Goal: Transaction & Acquisition: Purchase product/service

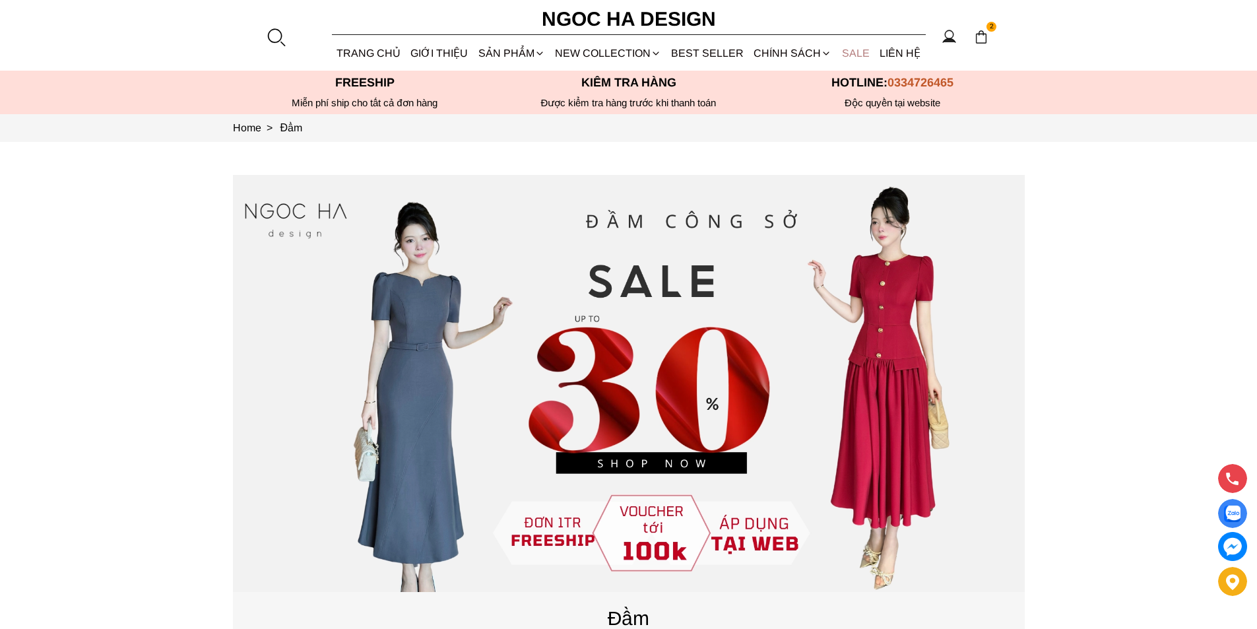
click at [860, 48] on link "SALE" at bounding box center [856, 53] width 38 height 35
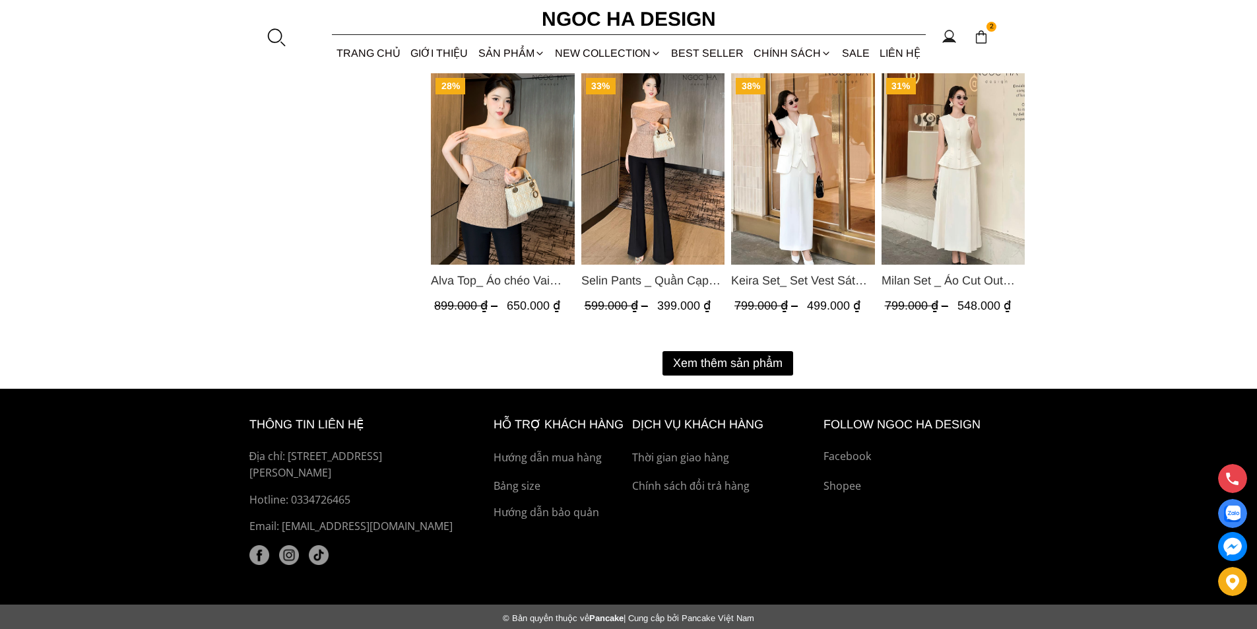
scroll to position [1731, 0]
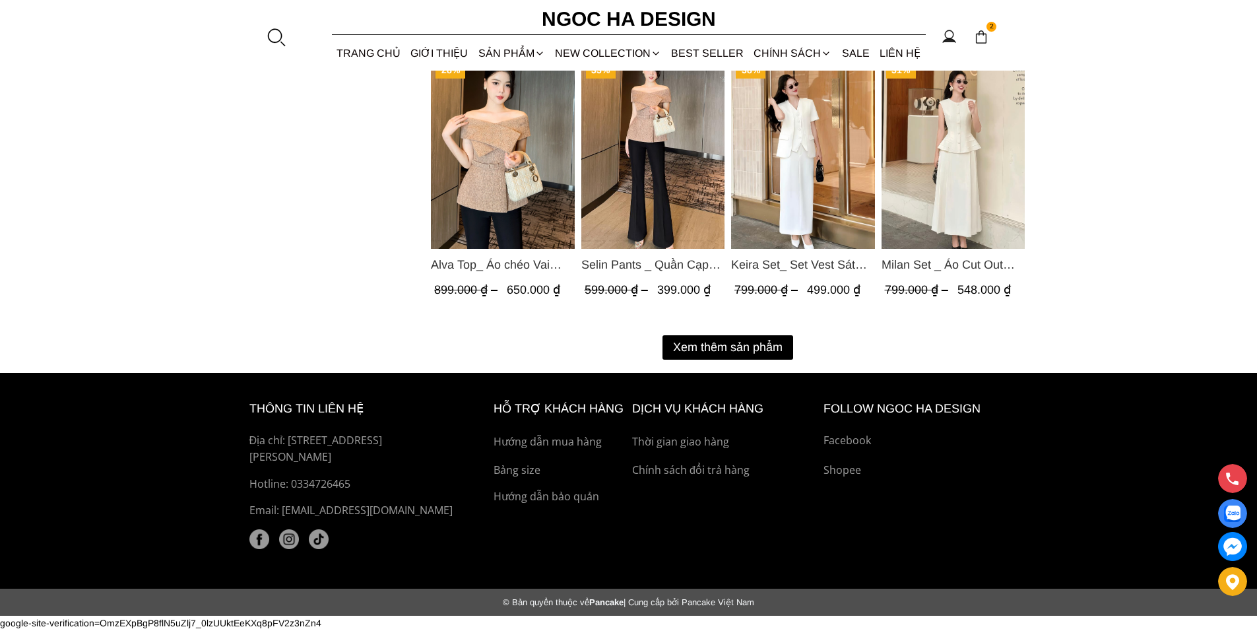
click at [746, 348] on button "Xem thêm sản phẩm" at bounding box center [727, 347] width 131 height 24
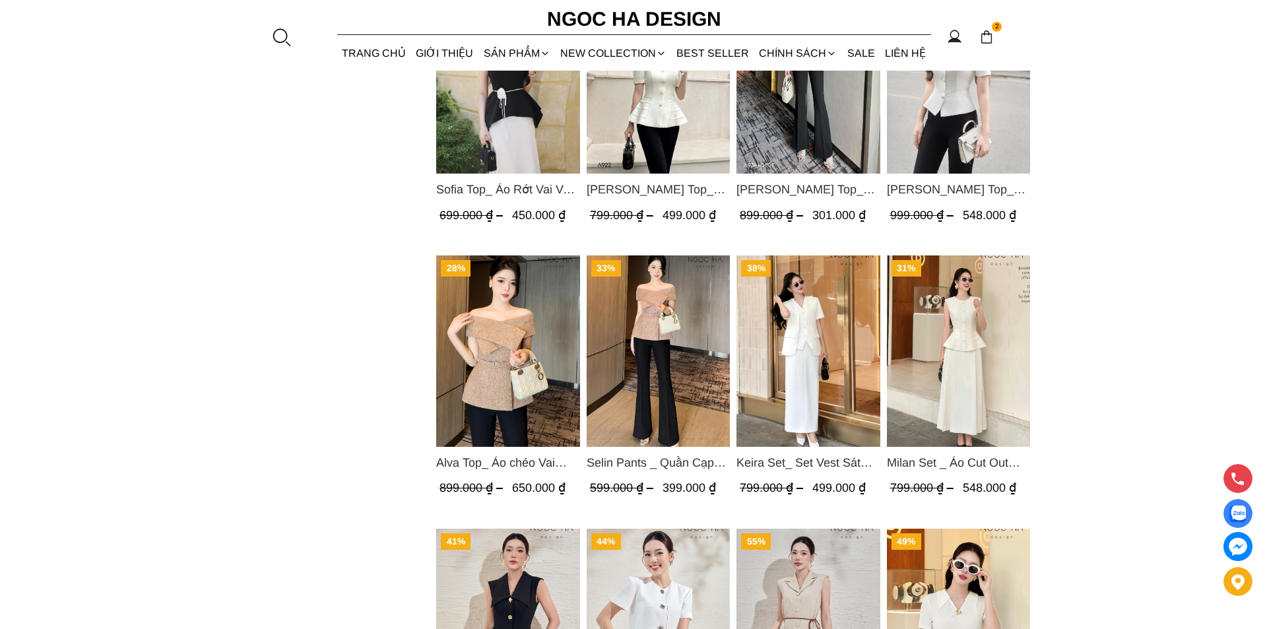
scroll to position [1269, 0]
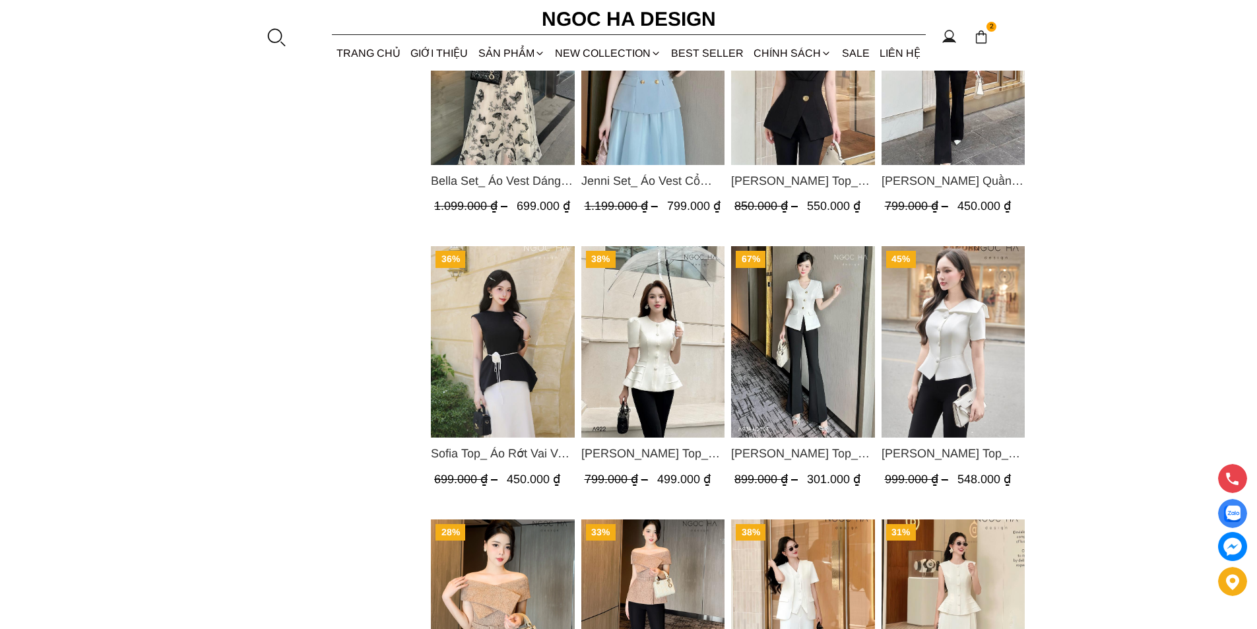
click at [272, 39] on div at bounding box center [276, 37] width 20 height 20
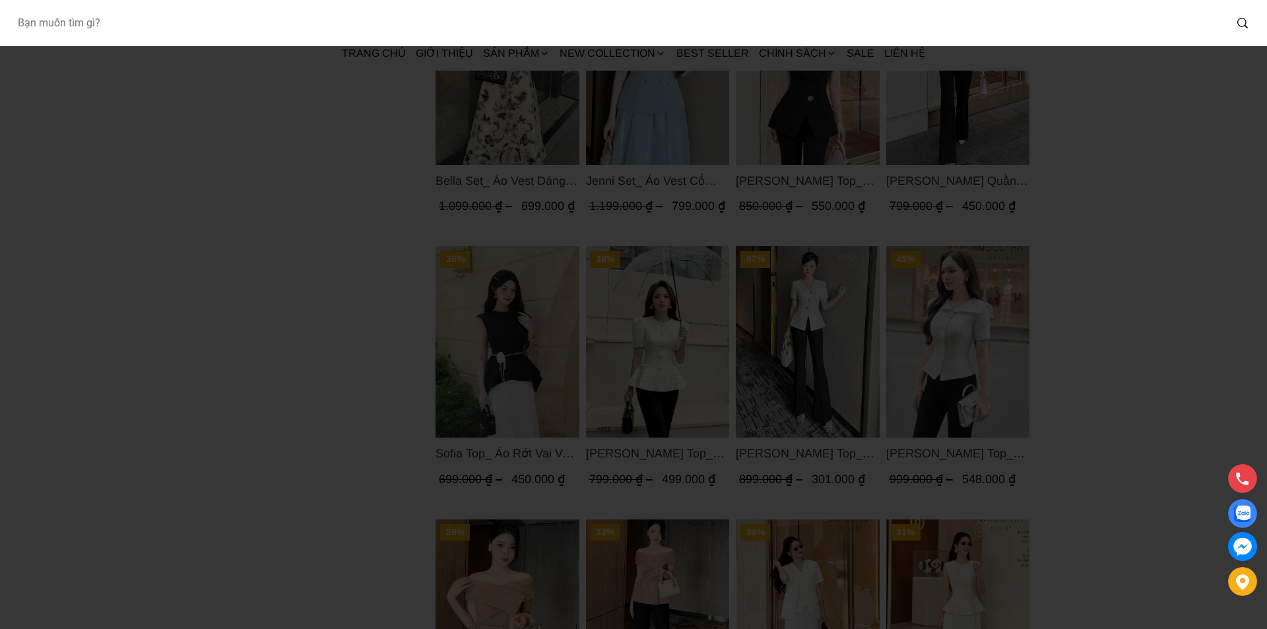
click at [238, 36] on input "Input search Bạn muốn tìm gì?" at bounding box center [616, 23] width 1218 height 30
type input "A954"
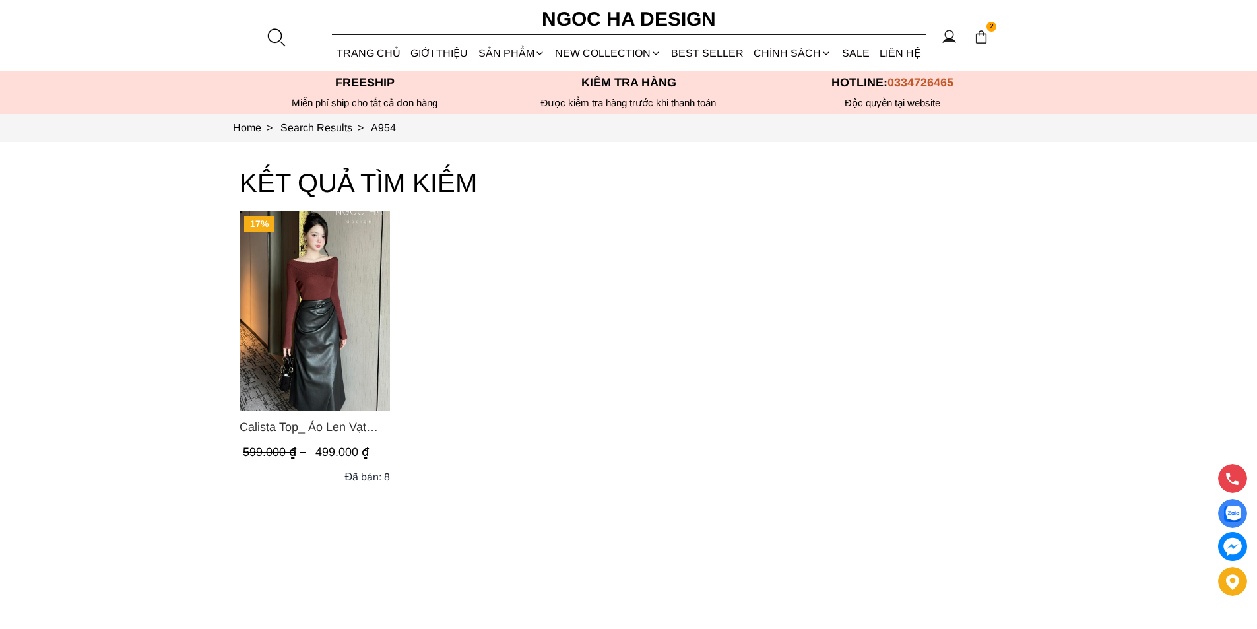
click at [290, 281] on img "Product image - Calista Top_ Áo Len Vạt Chéo Vai Tay Dài A954" at bounding box center [314, 310] width 150 height 201
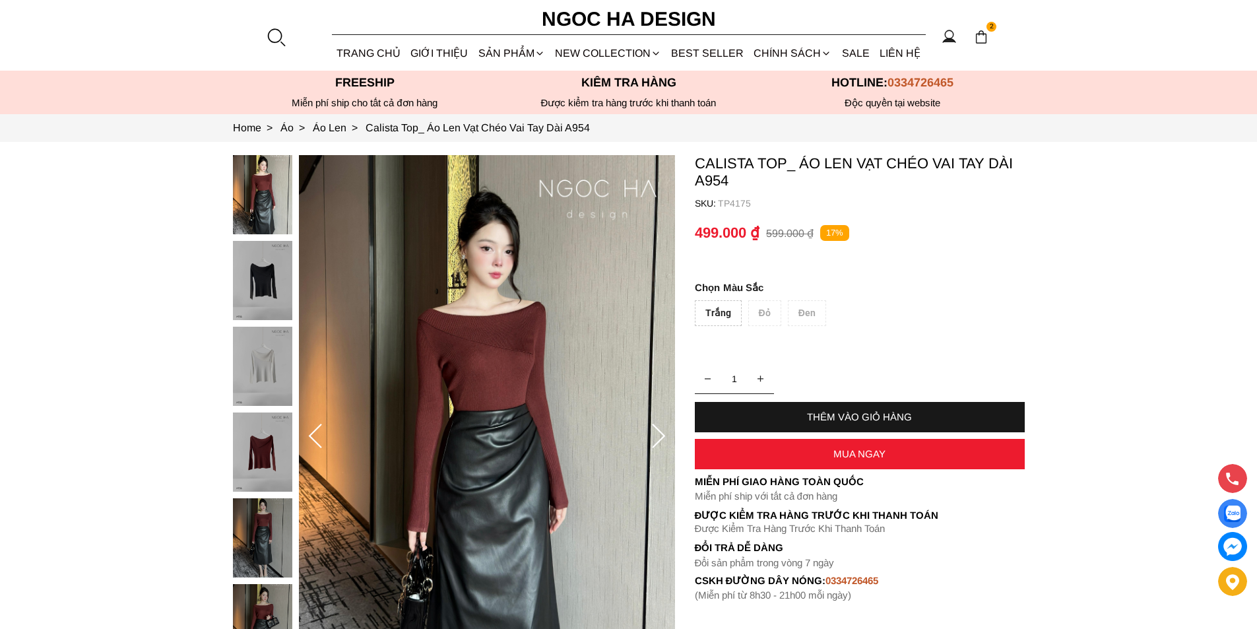
click at [722, 318] on div "Trắng" at bounding box center [718, 313] width 47 height 26
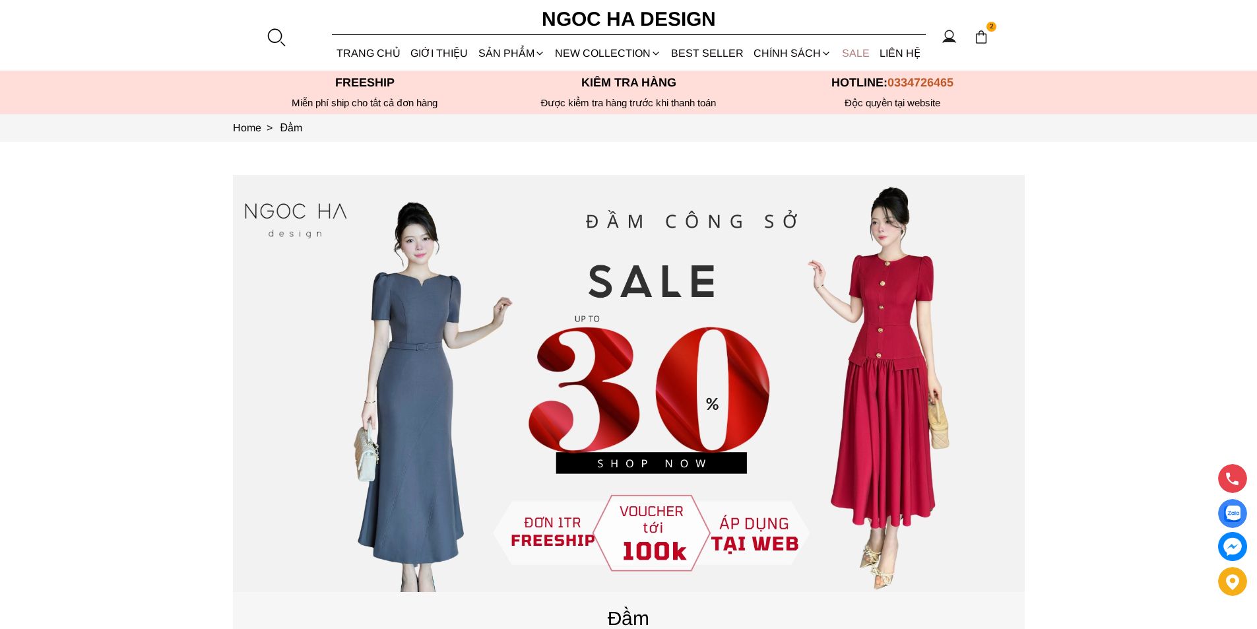
click at [847, 53] on link "SALE" at bounding box center [856, 53] width 38 height 35
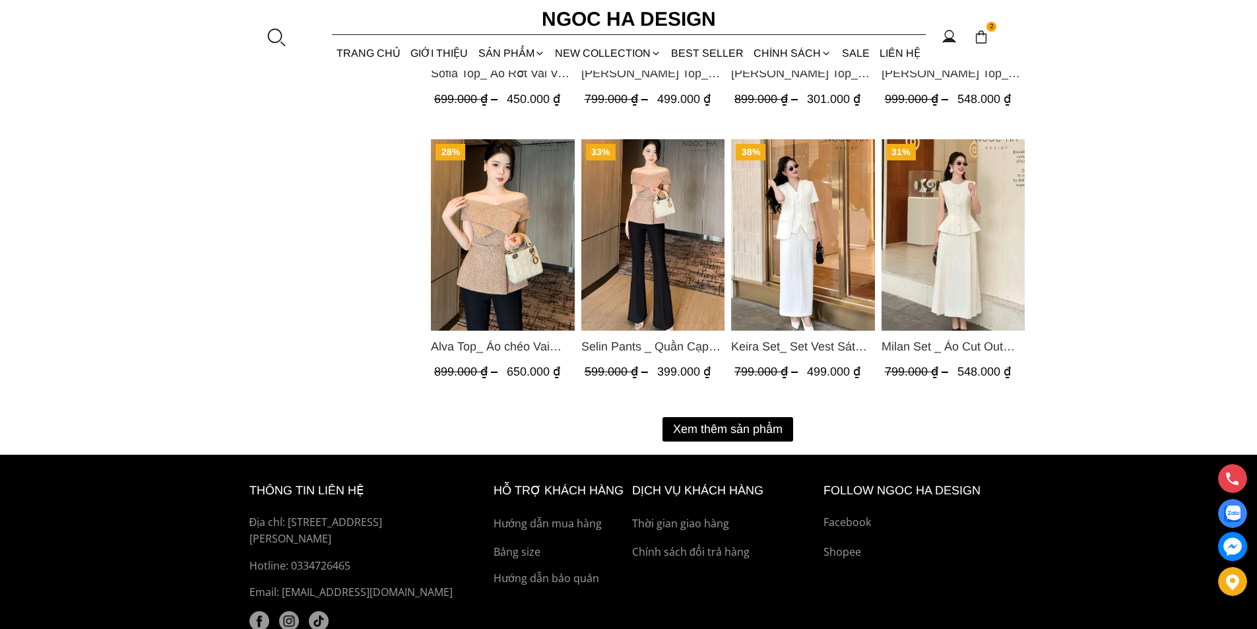
scroll to position [1715, 0]
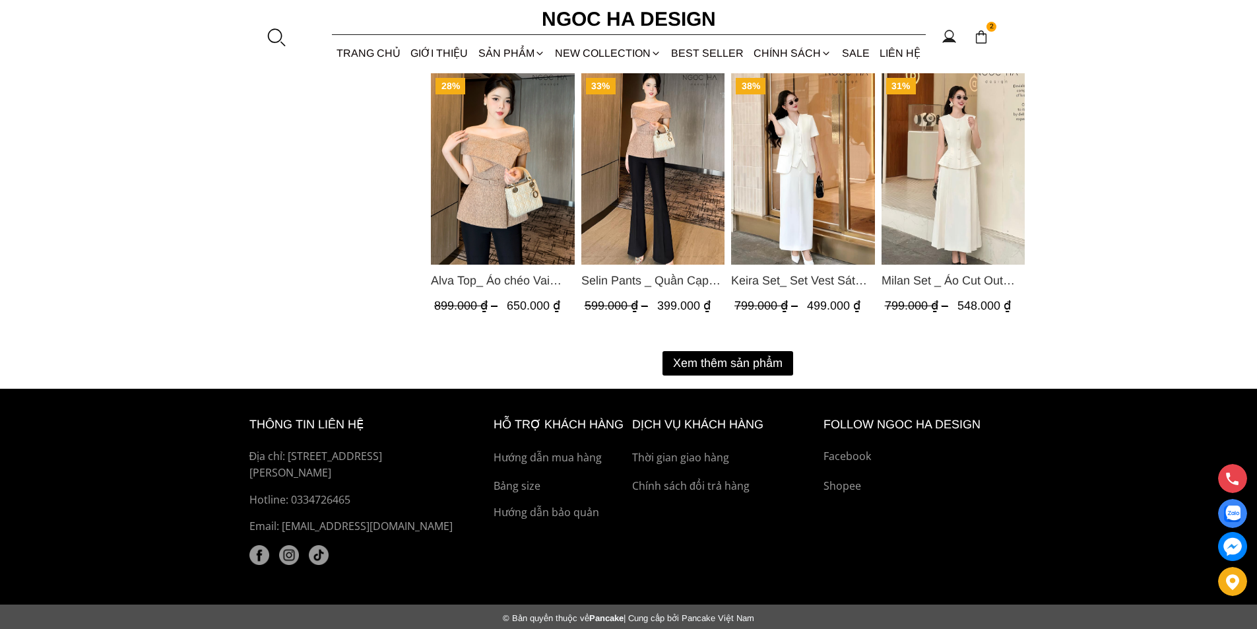
click at [737, 365] on button "Xem thêm sản phẩm" at bounding box center [727, 363] width 131 height 24
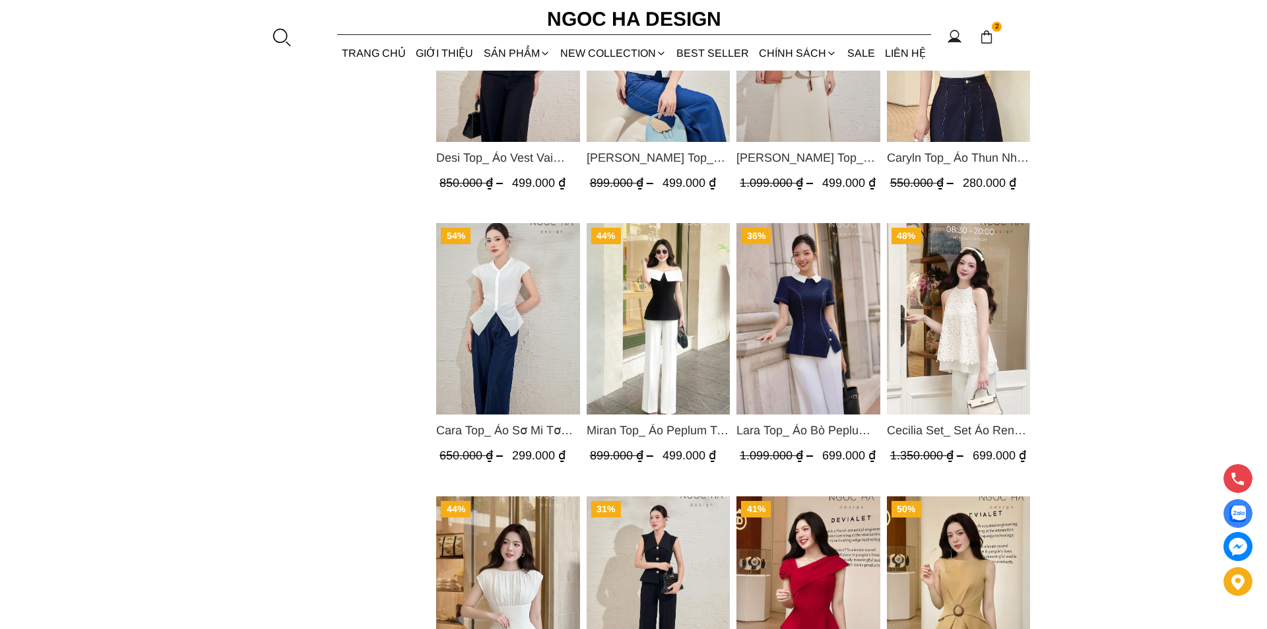
scroll to position [2969, 0]
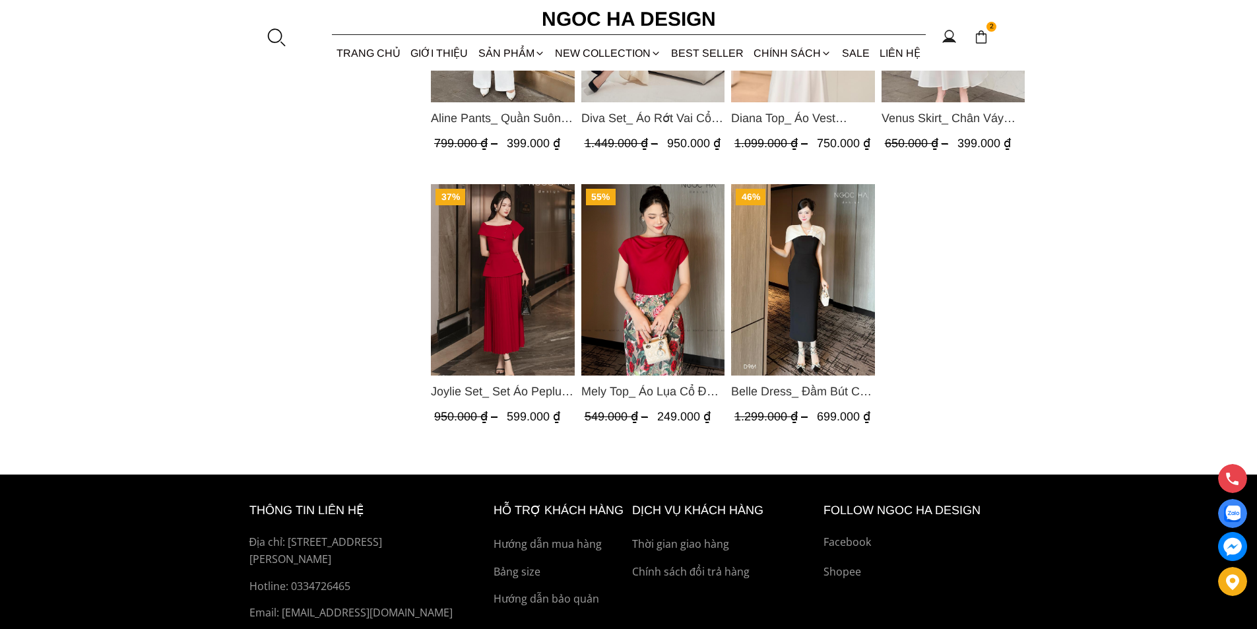
click at [662, 324] on img "Product image - Mely Top_ Áo Lụa Cổ Đổ Rớt Vai A003" at bounding box center [653, 279] width 144 height 191
click at [274, 35] on div at bounding box center [276, 37] width 20 height 20
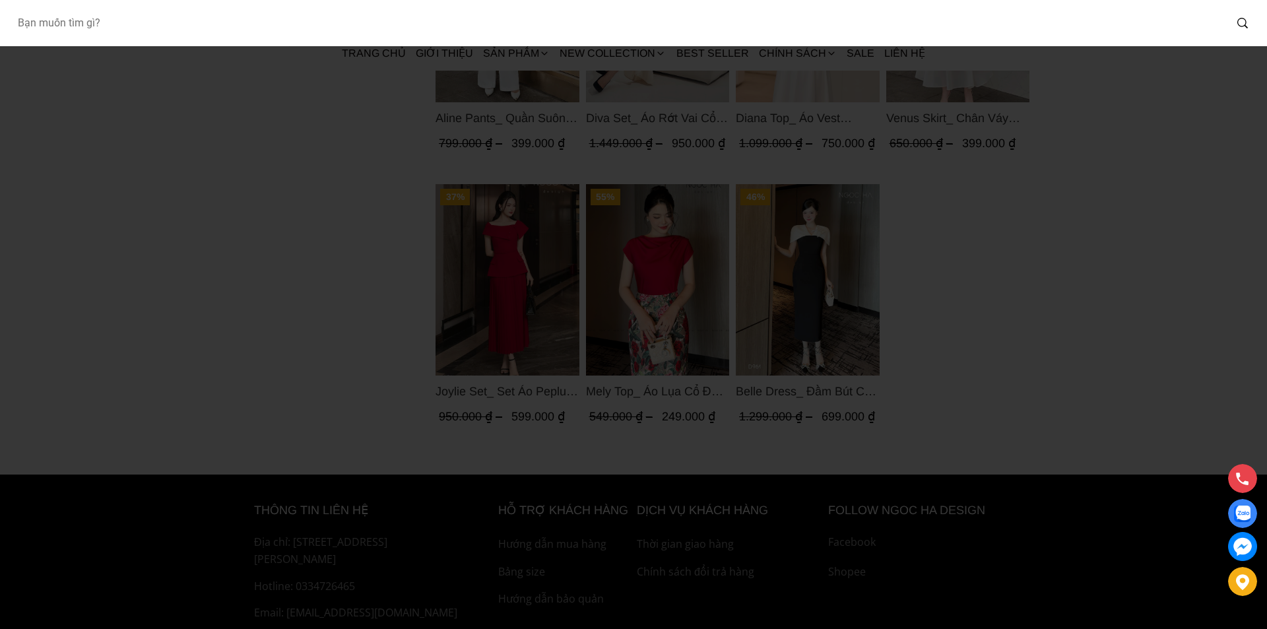
click at [75, 28] on input "Input search Bạn muốn tìm gì?" at bounding box center [616, 23] width 1218 height 30
type input "A1078"
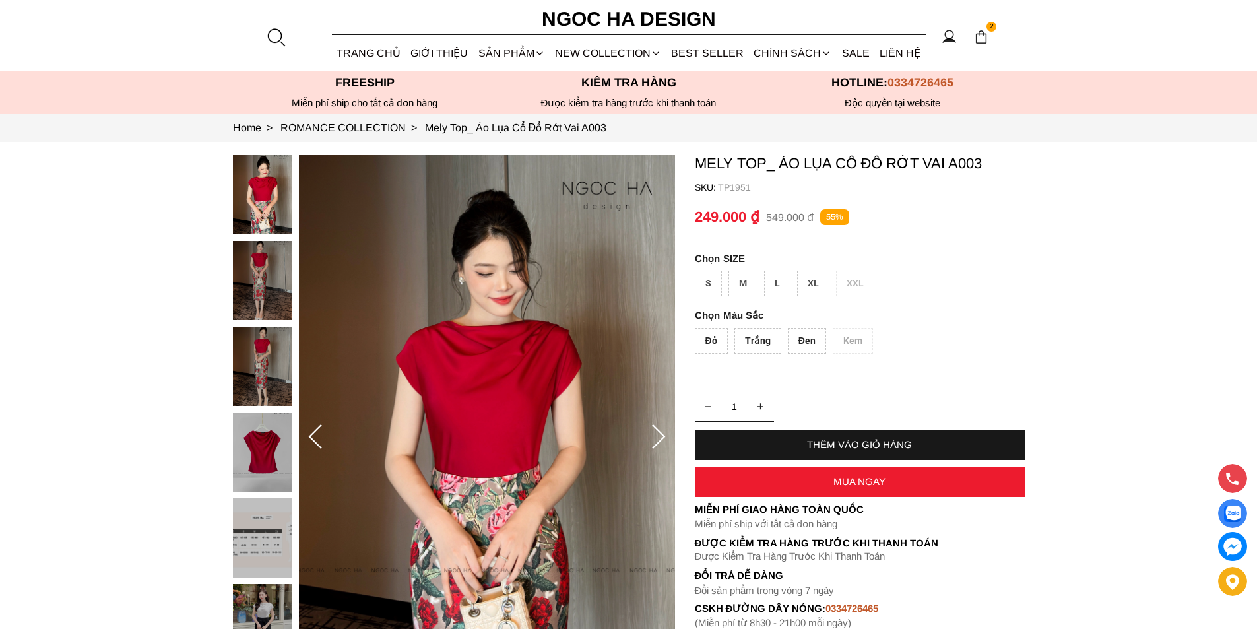
click at [819, 282] on div "XL" at bounding box center [813, 284] width 32 height 26
click at [771, 286] on div "L" at bounding box center [777, 284] width 26 height 26
click at [759, 280] on div "S M L XL XXL" at bounding box center [860, 287] width 330 height 32
click at [713, 272] on div "S" at bounding box center [708, 284] width 27 height 26
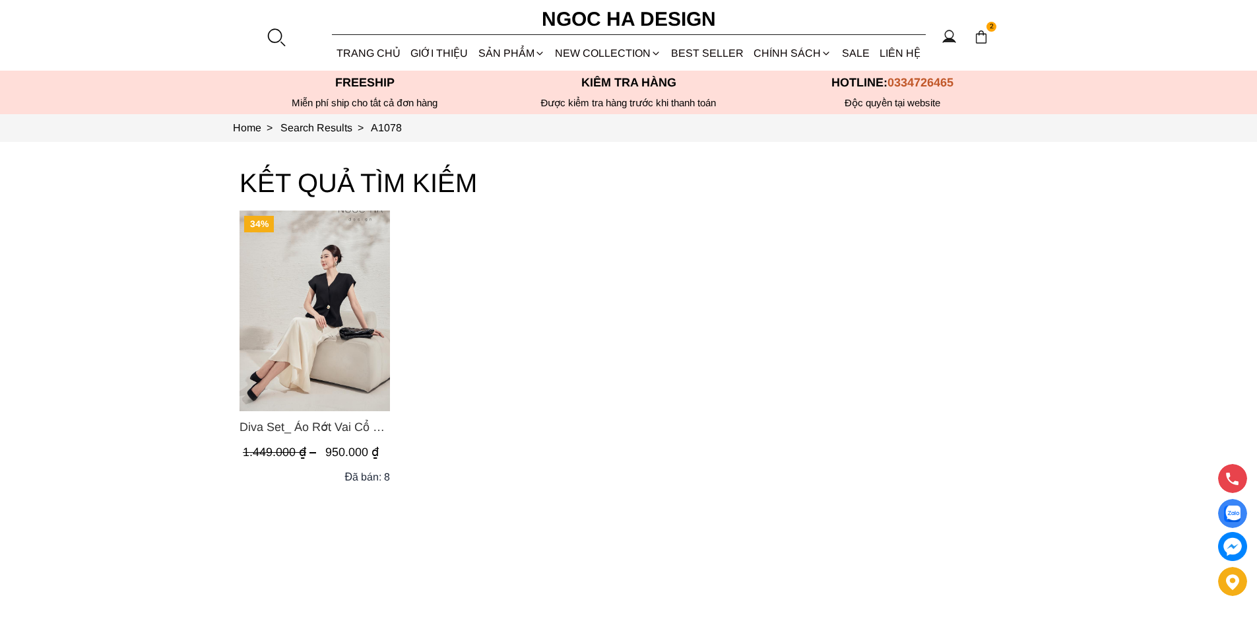
click at [309, 296] on img "Product image - Diva Set_ Áo Rớt Vai Cổ V, Chân Váy Lụa Đuôi Cá A1078+CV134" at bounding box center [314, 310] width 150 height 201
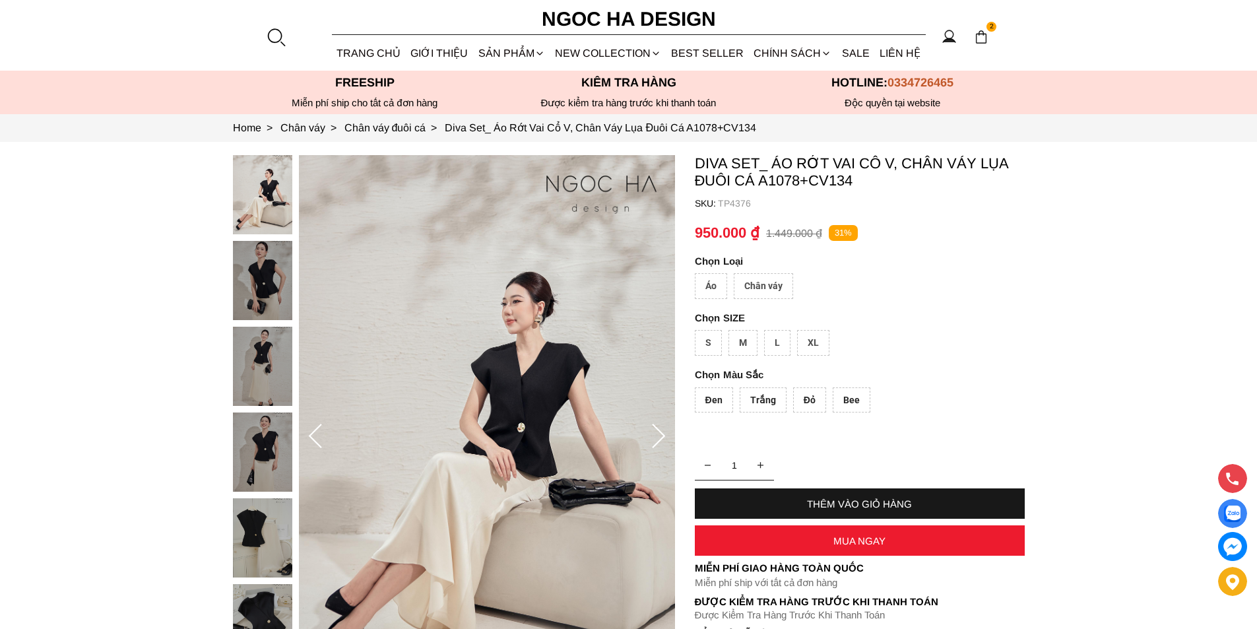
click at [711, 283] on div "Áo" at bounding box center [711, 286] width 32 height 26
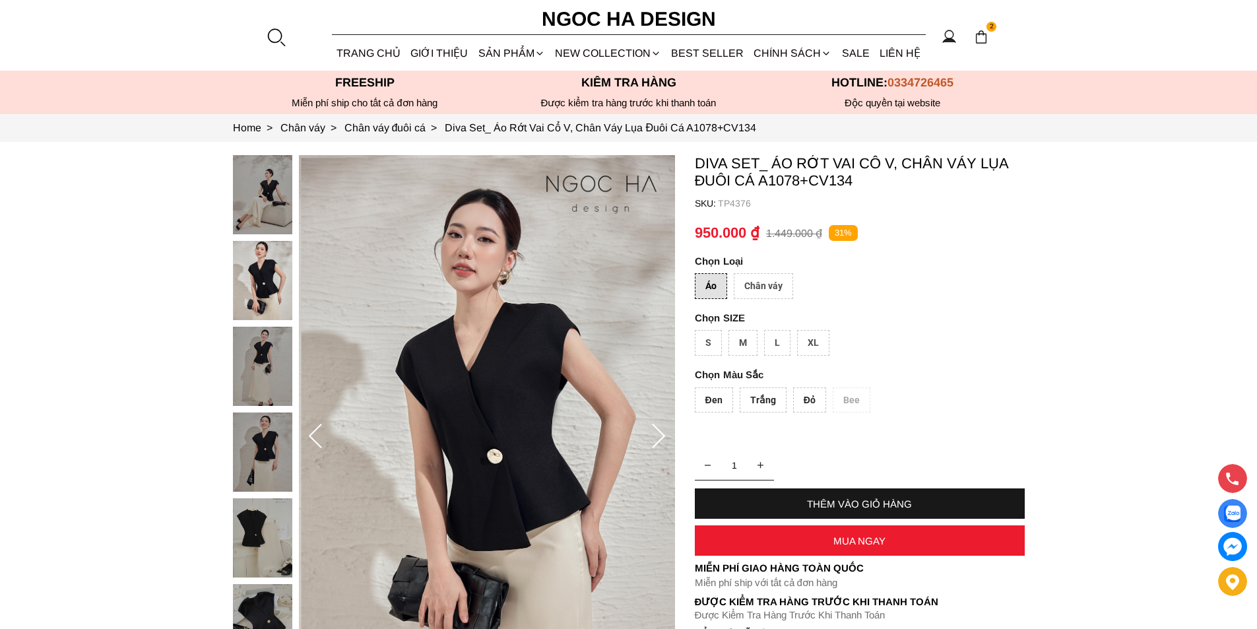
drag, startPoint x: 854, startPoint y: 501, endPoint x: 824, endPoint y: 357, distance: 147.6
click at [824, 357] on container "Diva Set_ Áo Rớt Vai Cổ V, Chân Váy Lụa Đuôi Cá A1078+CV134 SKU: TP4376 Áo Chân…" at bounding box center [860, 421] width 330 height 532
click at [815, 342] on div "XL" at bounding box center [813, 343] width 32 height 26
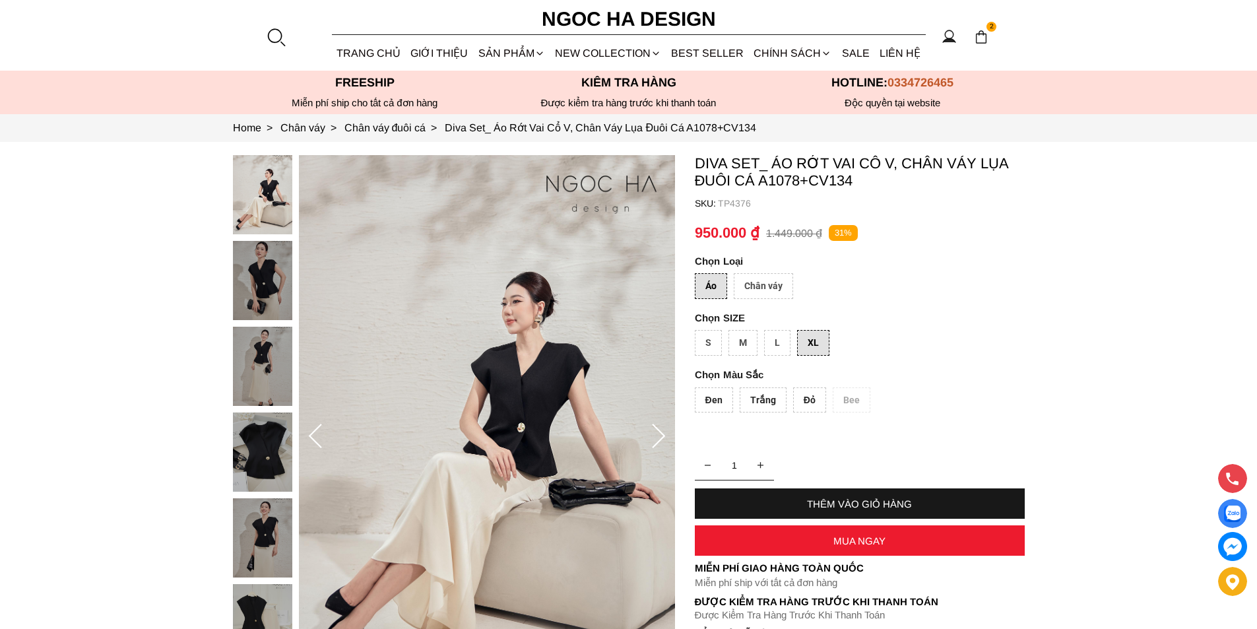
click at [810, 402] on div "Đỏ" at bounding box center [809, 400] width 33 height 26
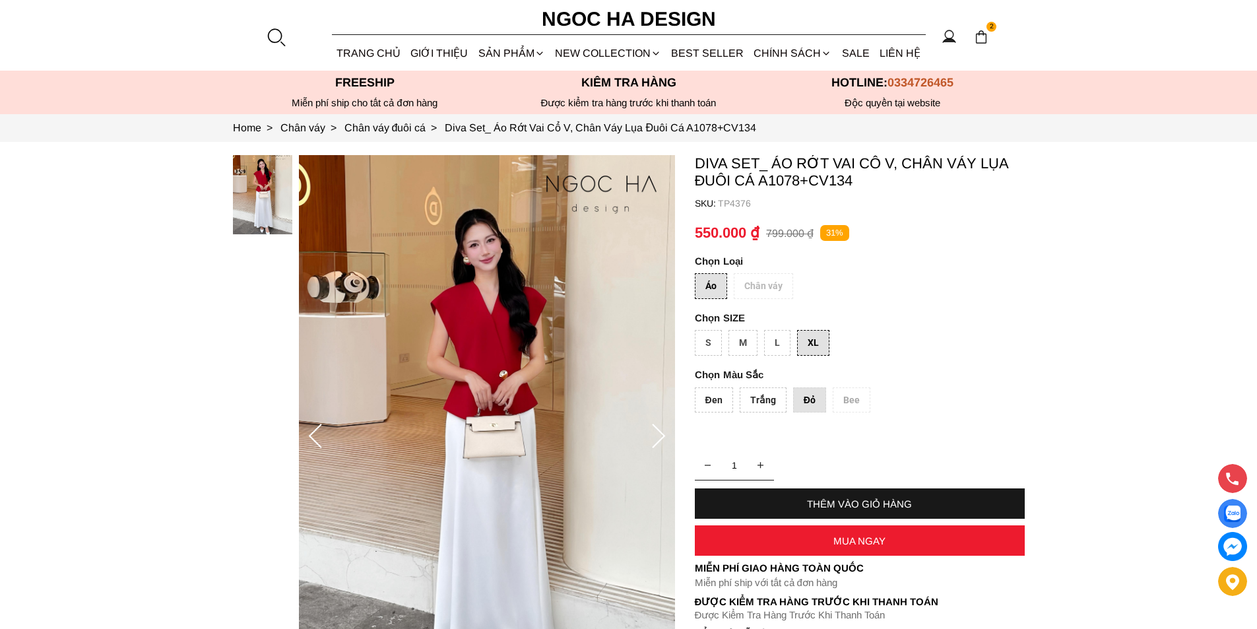
click at [843, 493] on div "THÊM VÀO GIỎ HÀNG" at bounding box center [860, 503] width 330 height 30
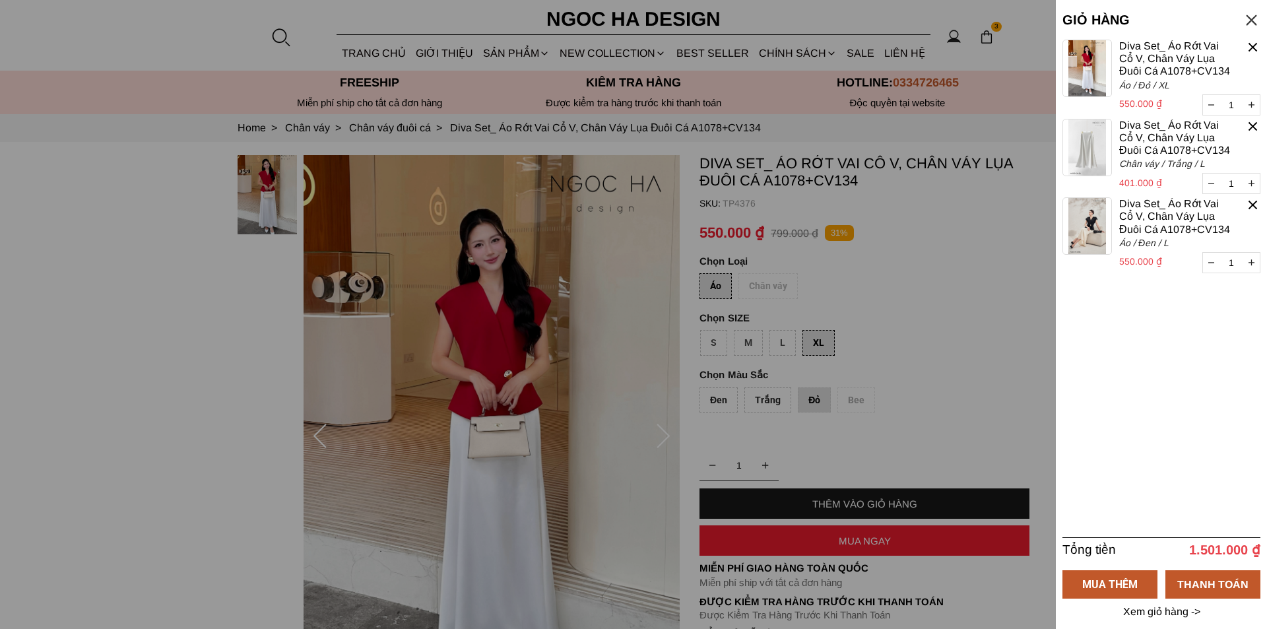
click at [1246, 44] on div at bounding box center [1252, 47] width 15 height 15
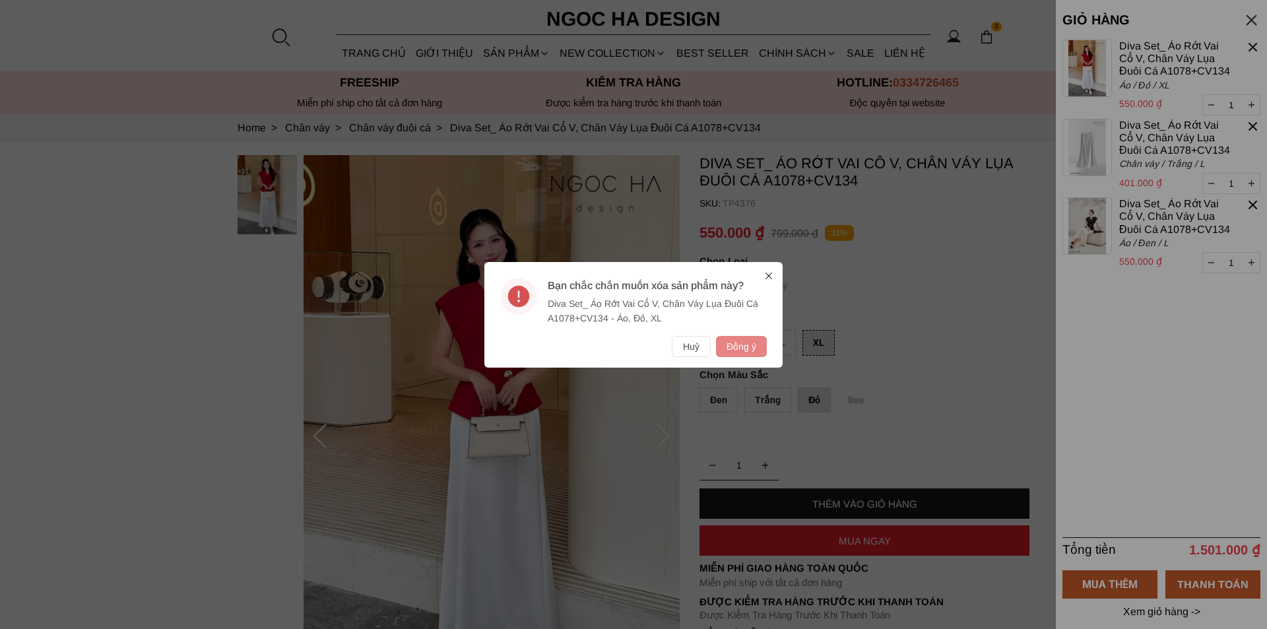
click at [747, 342] on button "Đồng ý" at bounding box center [741, 346] width 51 height 21
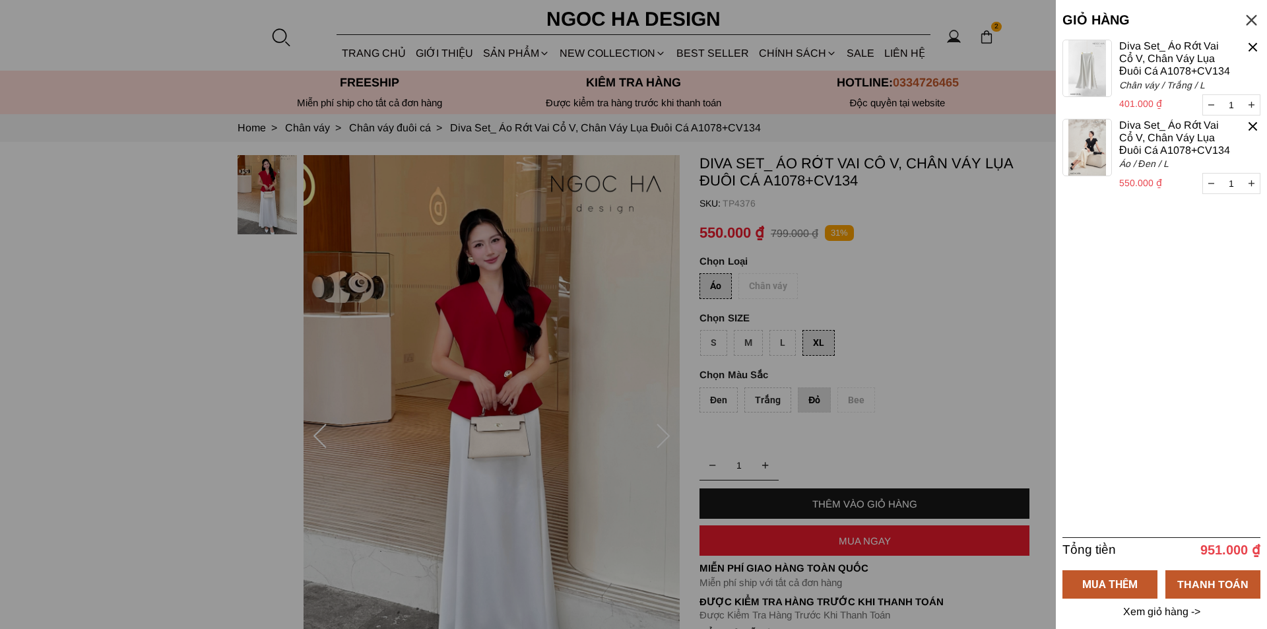
click at [1252, 18] on div at bounding box center [1251, 20] width 18 height 18
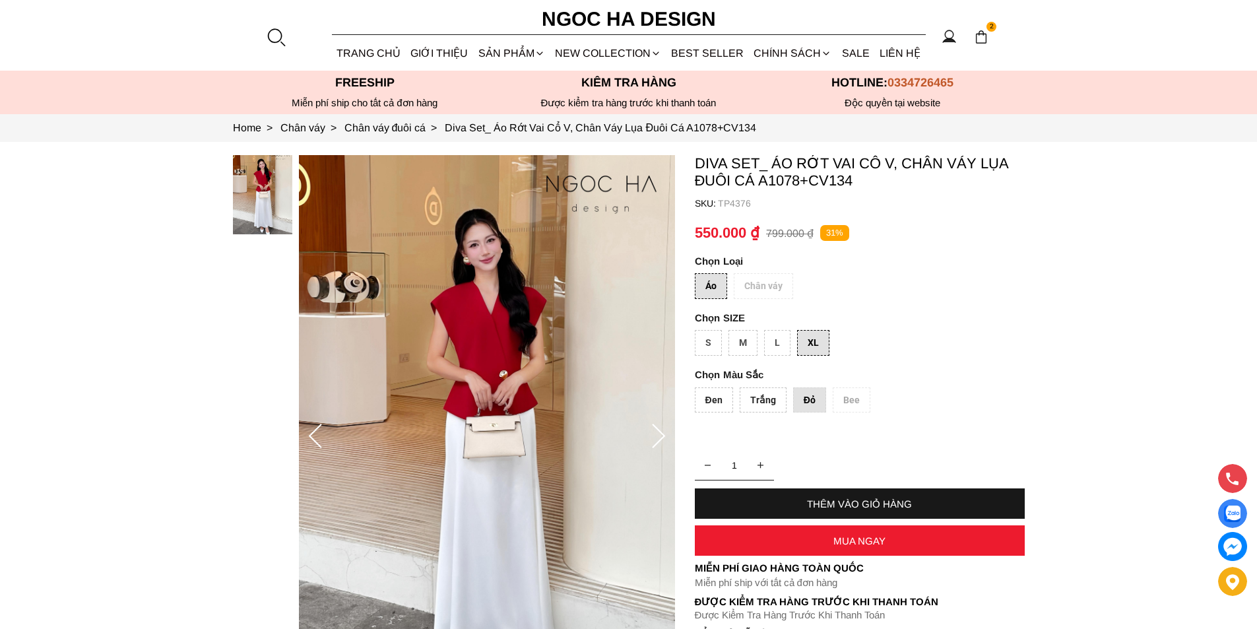
click at [824, 342] on div "XL" at bounding box center [813, 343] width 32 height 26
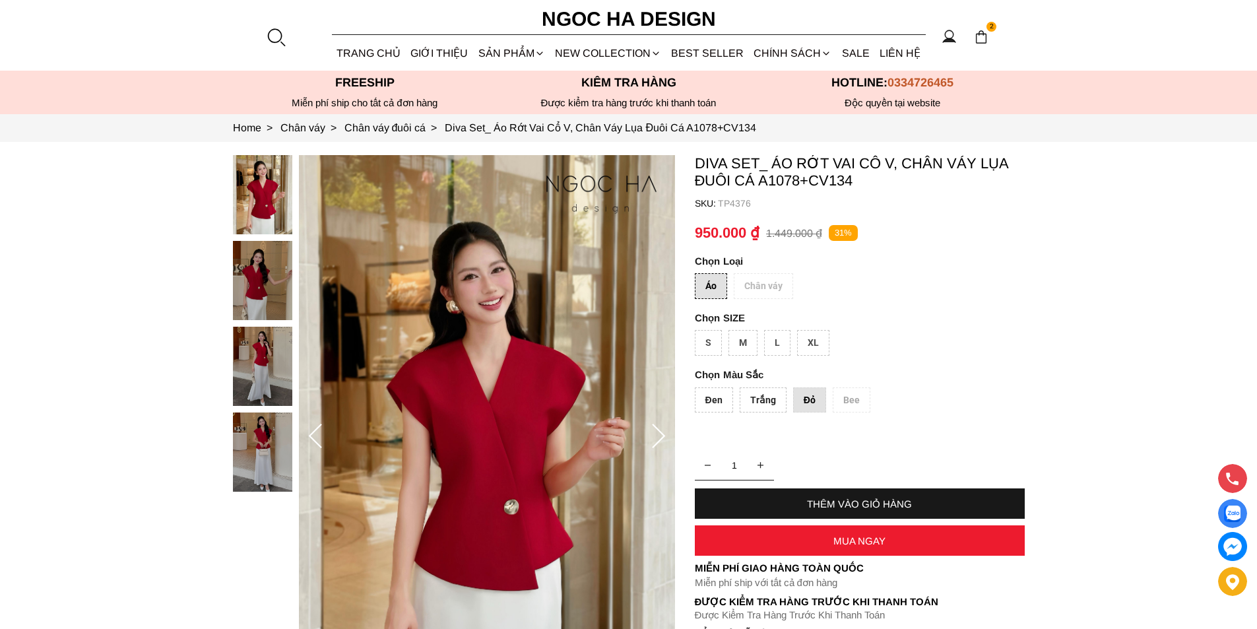
click at [809, 385] on container "Diva Set_ Áo Rớt Vai Cổ V, Chân Váy Lụa Đuôi Cá A1078+CV134 SKU: TP4376 Áo Chân…" at bounding box center [860, 421] width 330 height 532
click at [808, 394] on div "Đỏ" at bounding box center [809, 400] width 33 height 26
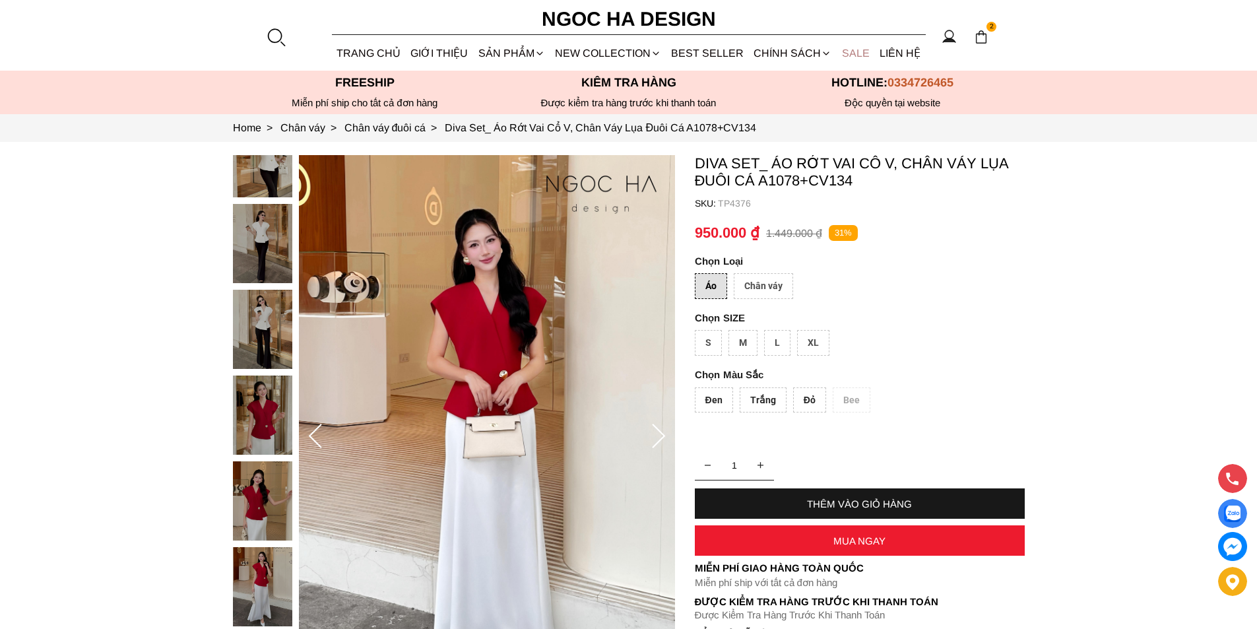
click at [863, 54] on link "SALE" at bounding box center [856, 53] width 38 height 35
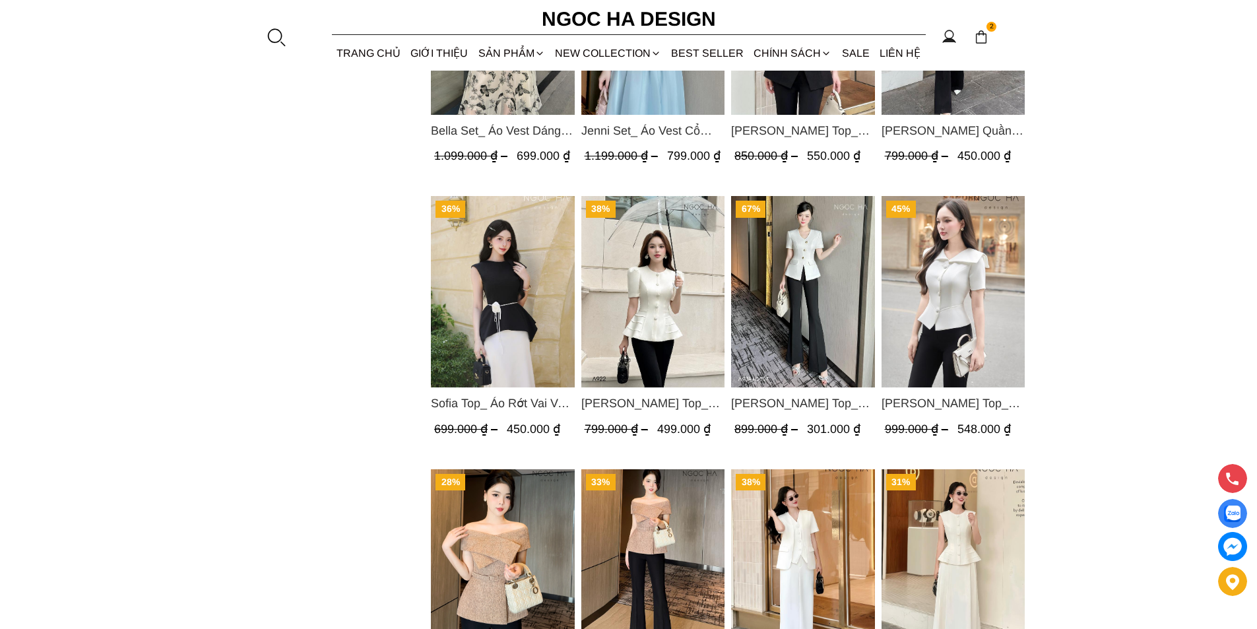
scroll to position [1649, 0]
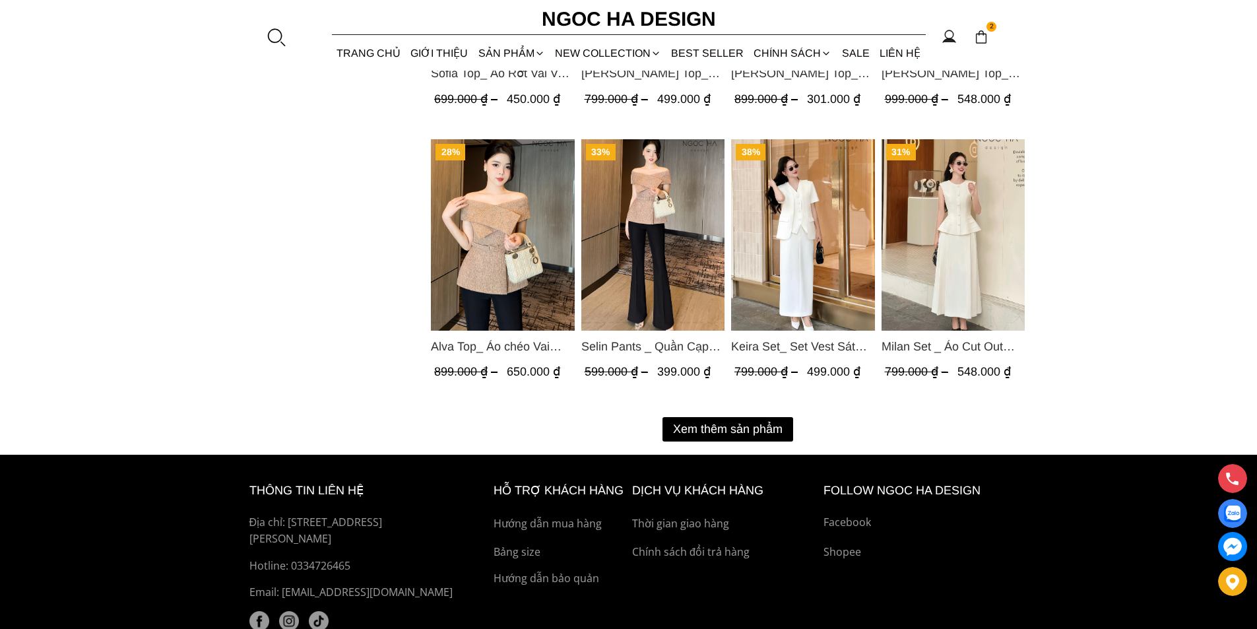
click at [734, 417] on button "Xem thêm sản phẩm" at bounding box center [727, 429] width 131 height 24
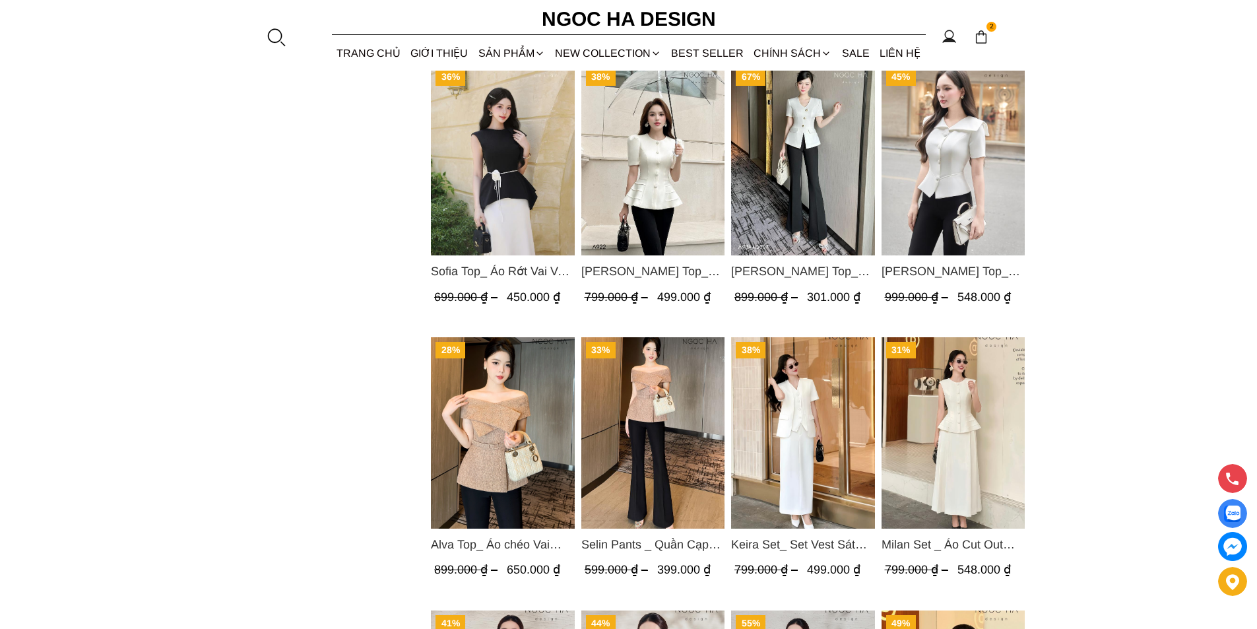
scroll to position [1254, 0]
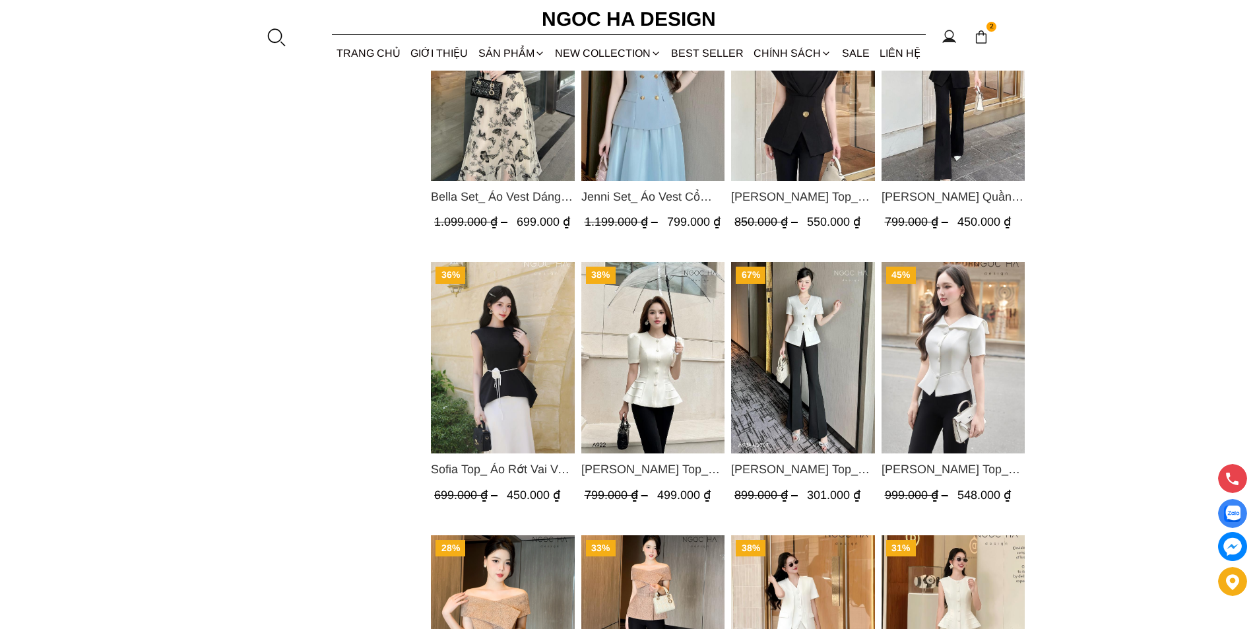
click at [758, 351] on img "Product image - Amy Top_ Áo Vạt Chéo Đính 3 Cúc Tay Cộc Màu Trắng A934" at bounding box center [803, 357] width 144 height 191
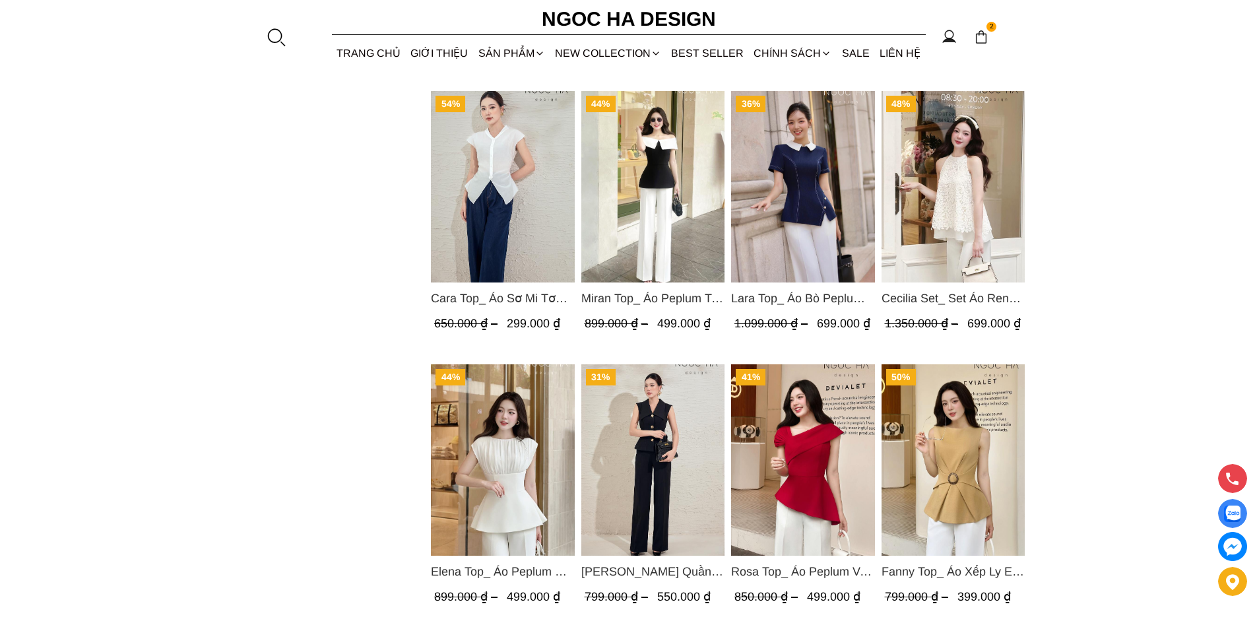
scroll to position [2309, 0]
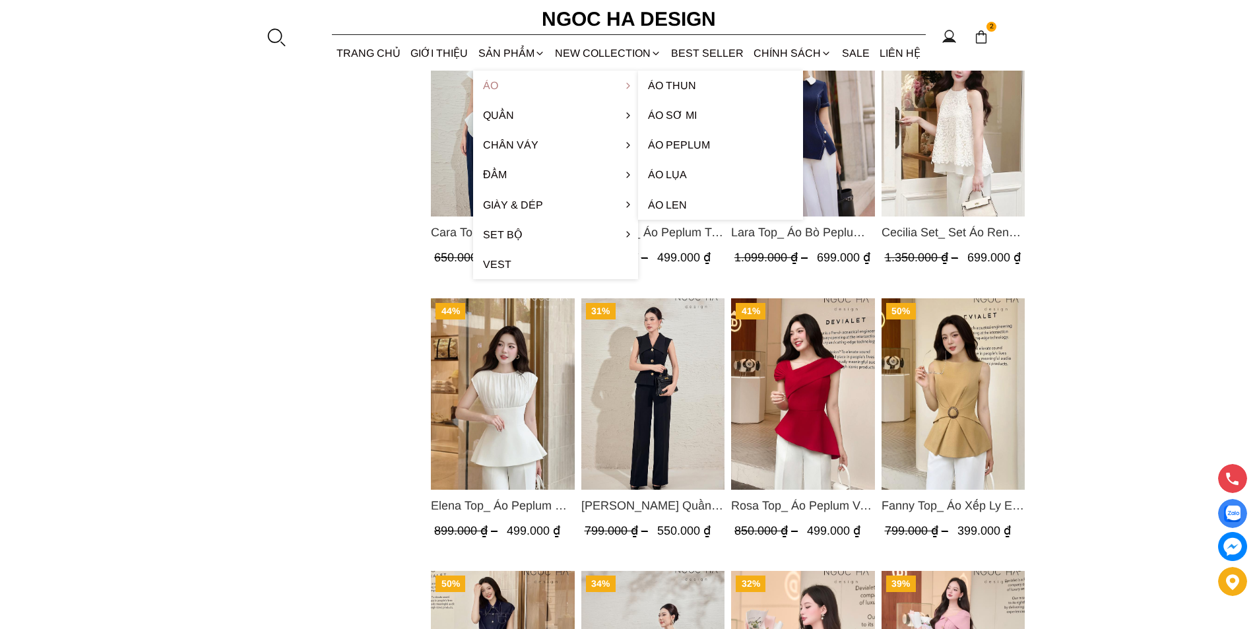
drag, startPoint x: 501, startPoint y: 85, endPoint x: 522, endPoint y: 89, distance: 21.5
click at [522, 89] on link "Áo" at bounding box center [555, 86] width 165 height 30
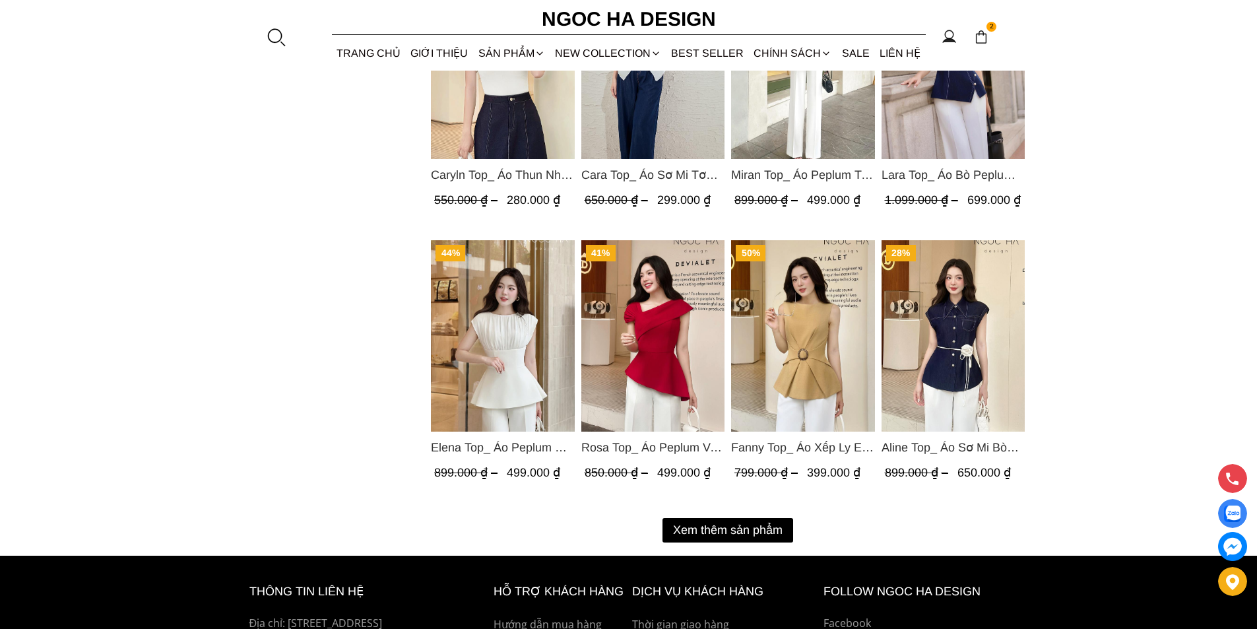
scroll to position [1583, 0]
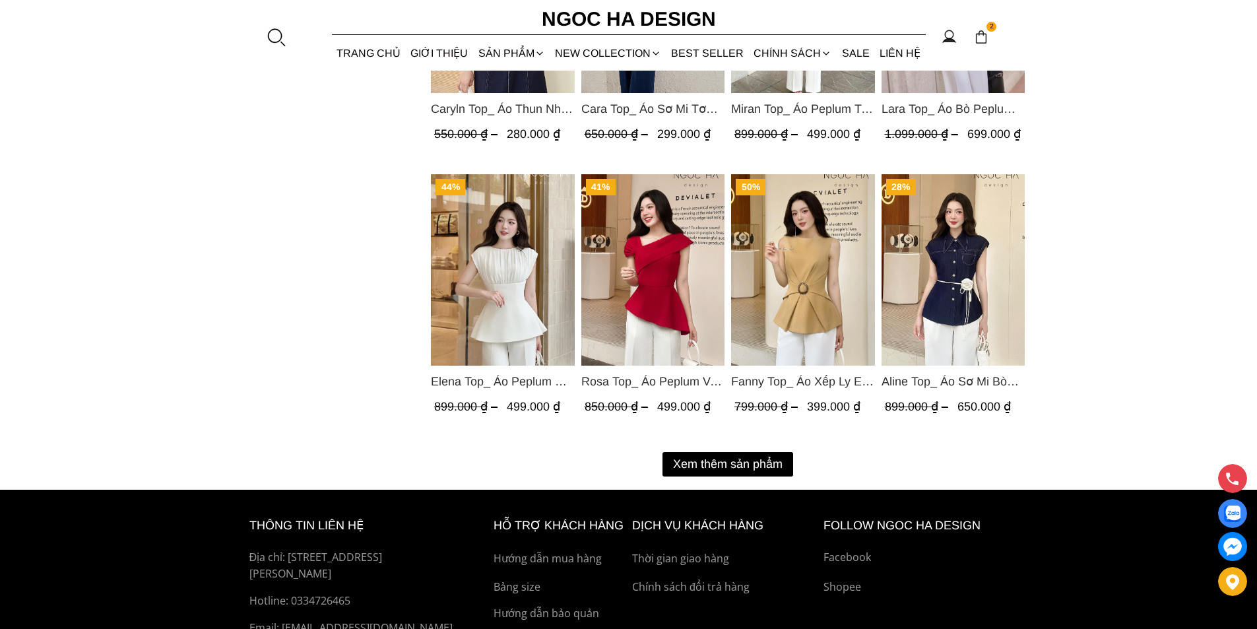
click at [687, 466] on button "Xem thêm sản phẩm" at bounding box center [727, 464] width 131 height 24
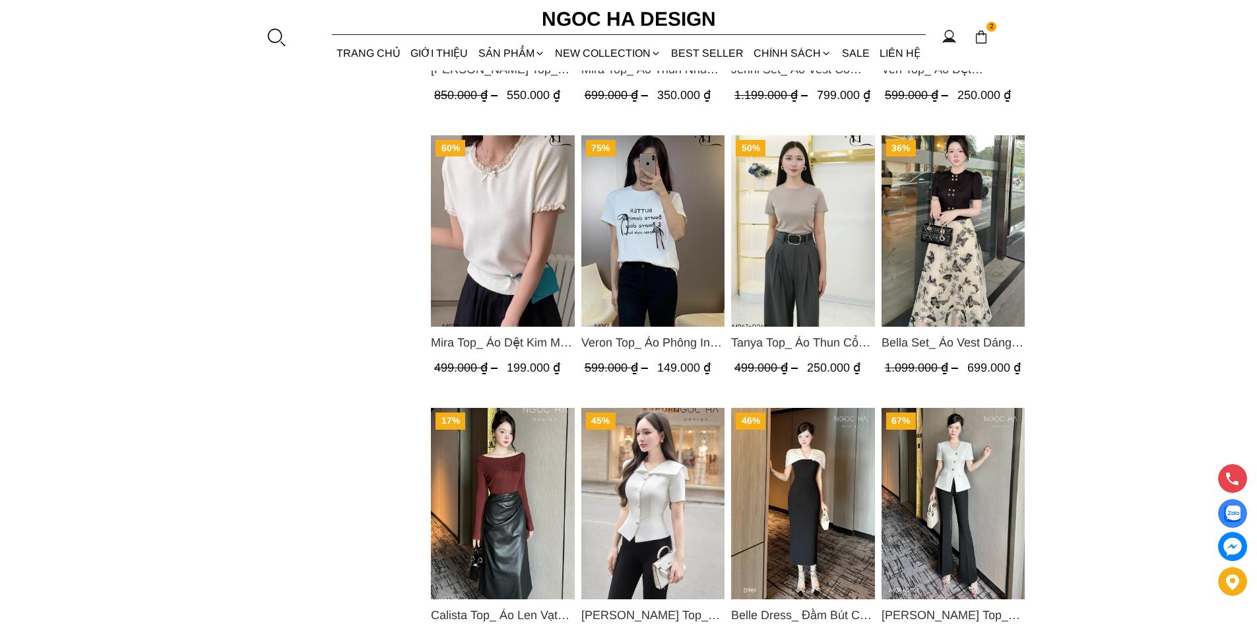
scroll to position [2375, 0]
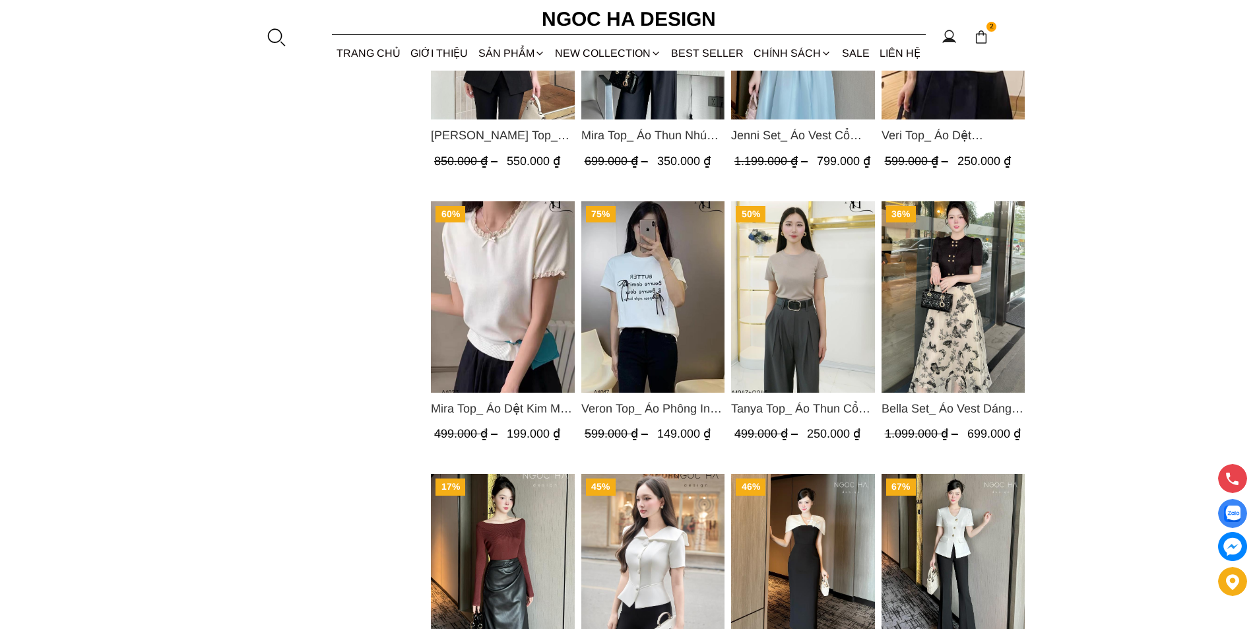
click at [635, 317] on img "Product image - Veron Top_ Áo Phông In Chữ Đính Nơ A1017" at bounding box center [653, 296] width 144 height 191
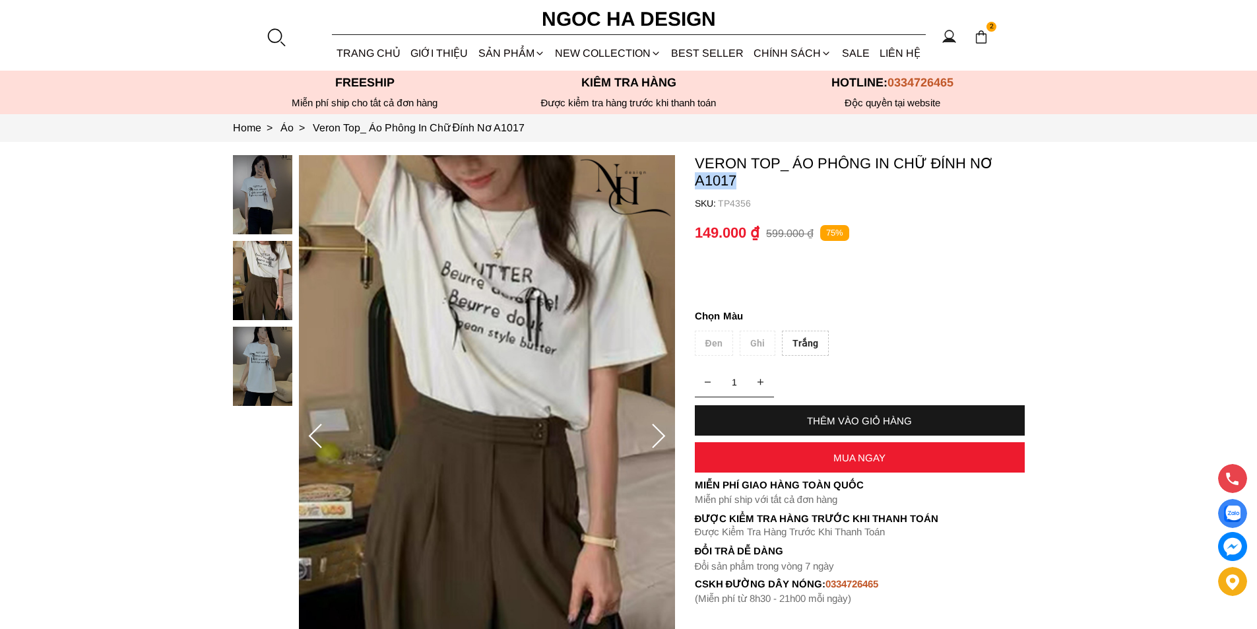
copy p "A1017"
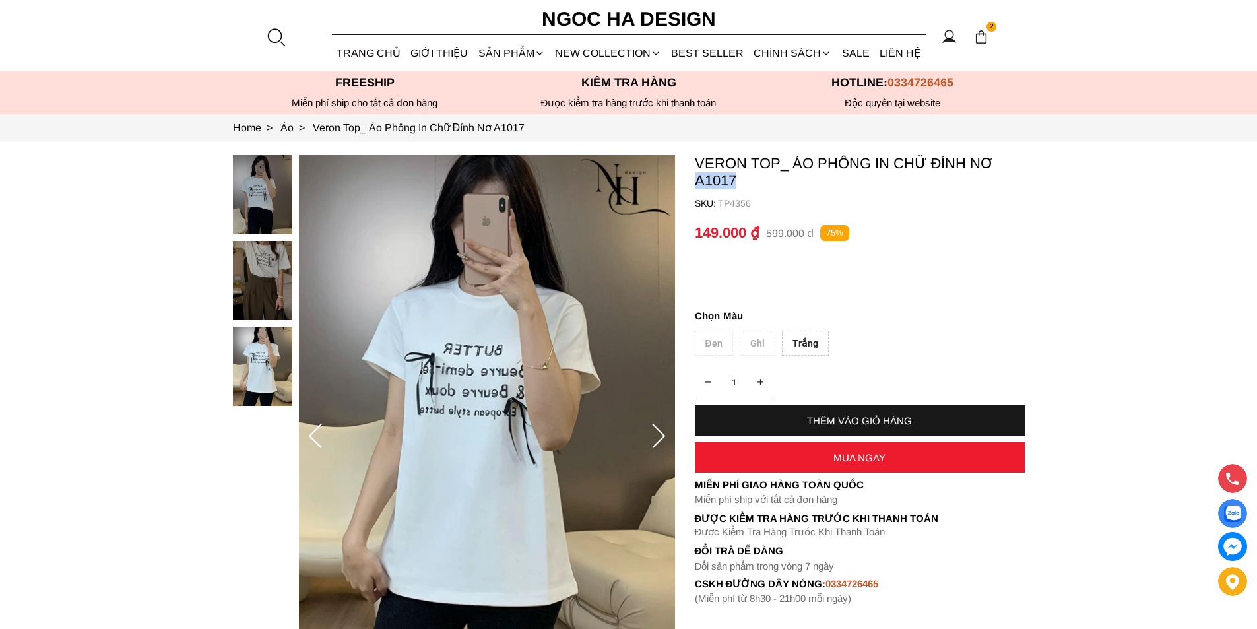
drag, startPoint x: 734, startPoint y: 180, endPoint x: 687, endPoint y: 183, distance: 47.0
click at [687, 183] on section "Veron Top_ Áo Phông In Chữ Đính Nơ A1017 SKU: TP4356 1 THÊM VÀO GIỎ HÀNG Miễn p…" at bounding box center [628, 437] width 1257 height 590
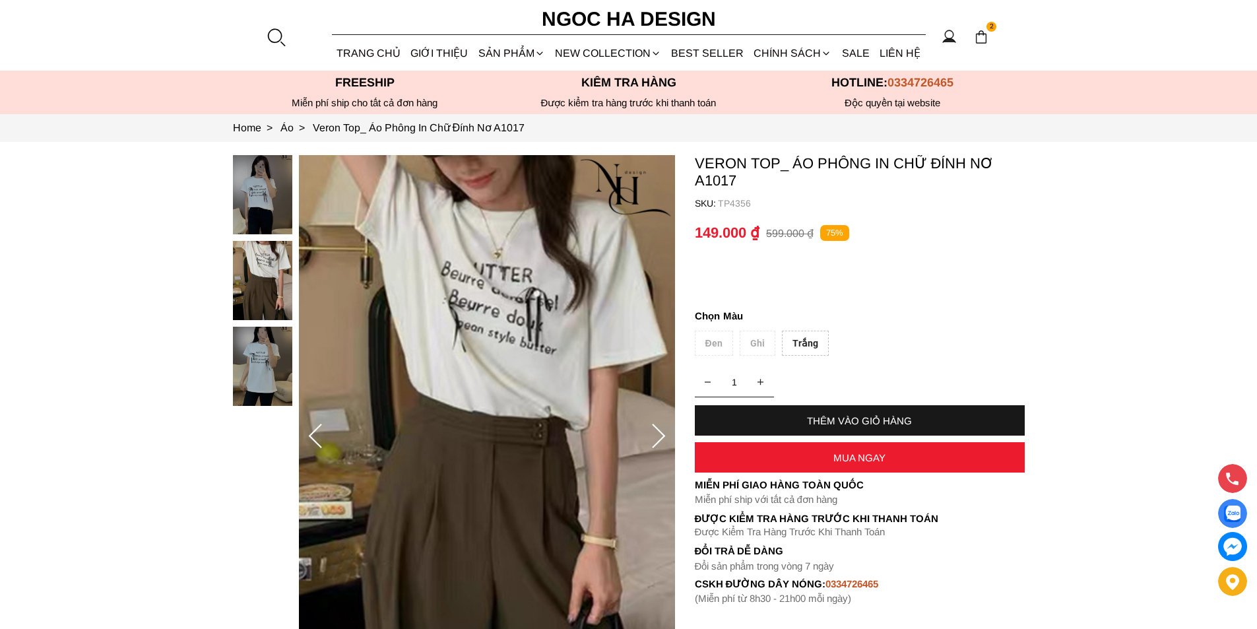
click at [275, 32] on div at bounding box center [276, 37] width 20 height 20
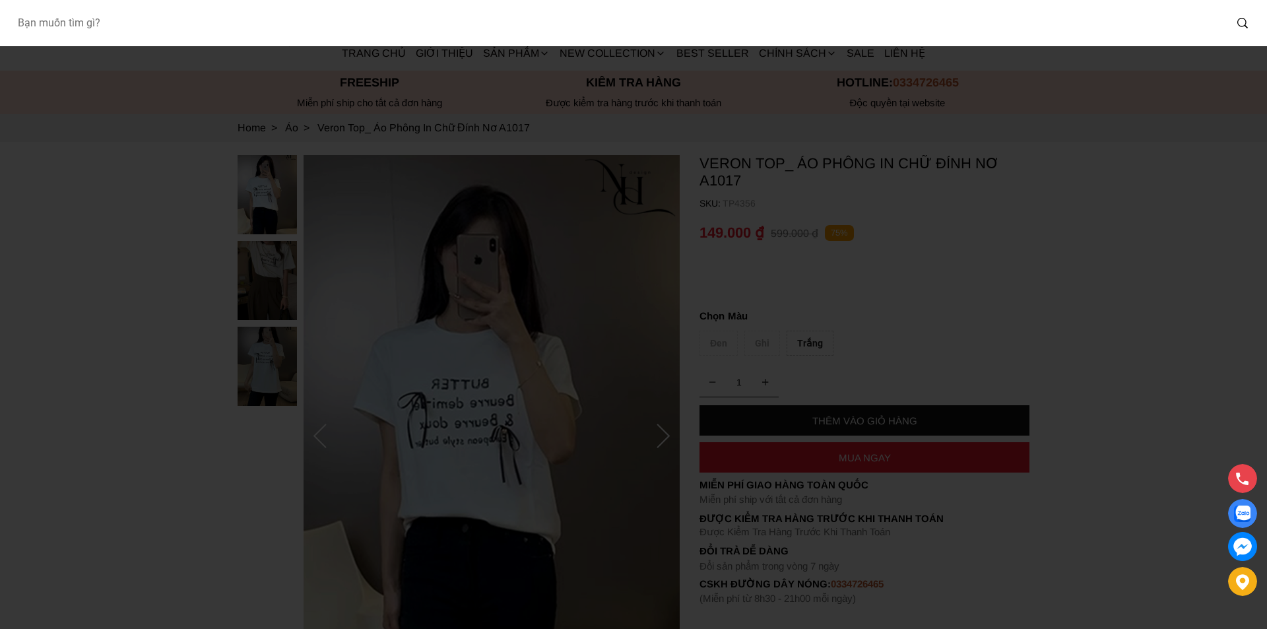
click at [222, 34] on input "Input search Bạn muốn tìm gì?" at bounding box center [616, 23] width 1218 height 30
type input "A954"
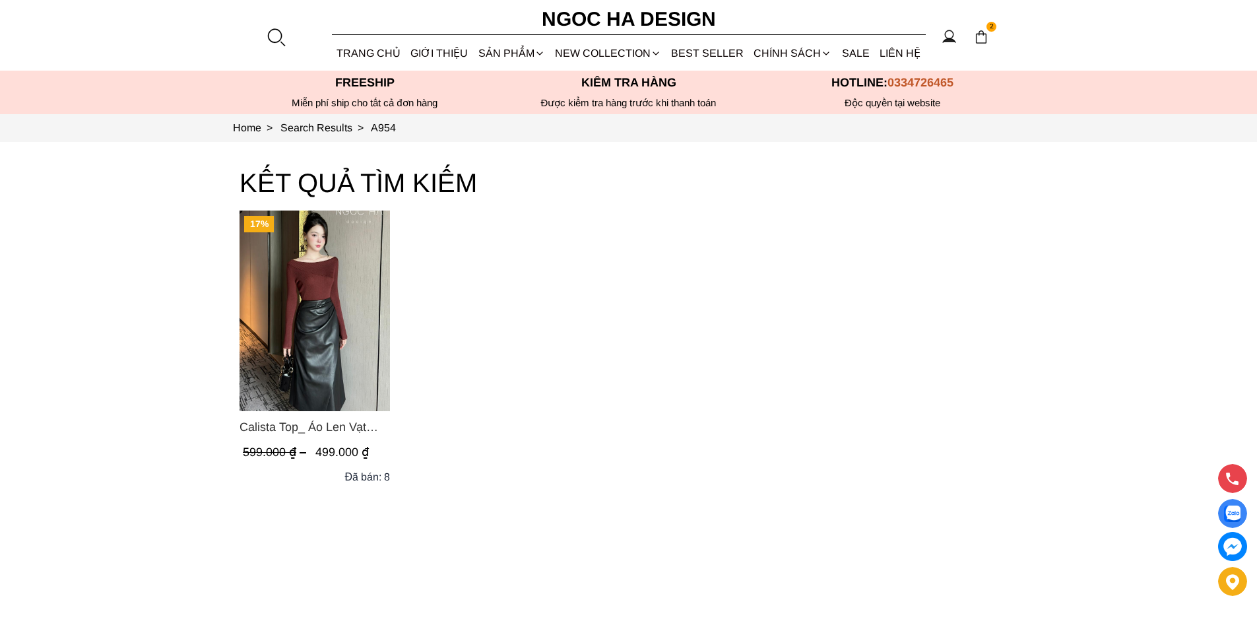
click at [330, 311] on img "Product image - Calista Top_ Áo Len Vạt Chéo Vai Tay Dài A954" at bounding box center [314, 310] width 150 height 201
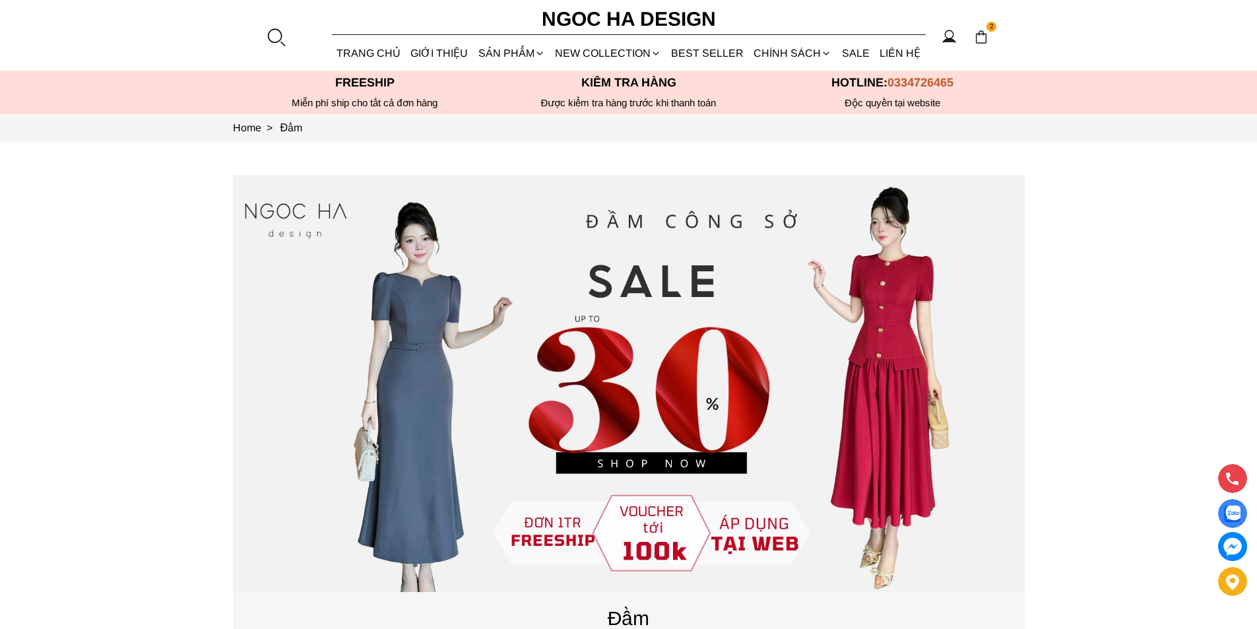
click at [271, 34] on div at bounding box center [276, 37] width 20 height 20
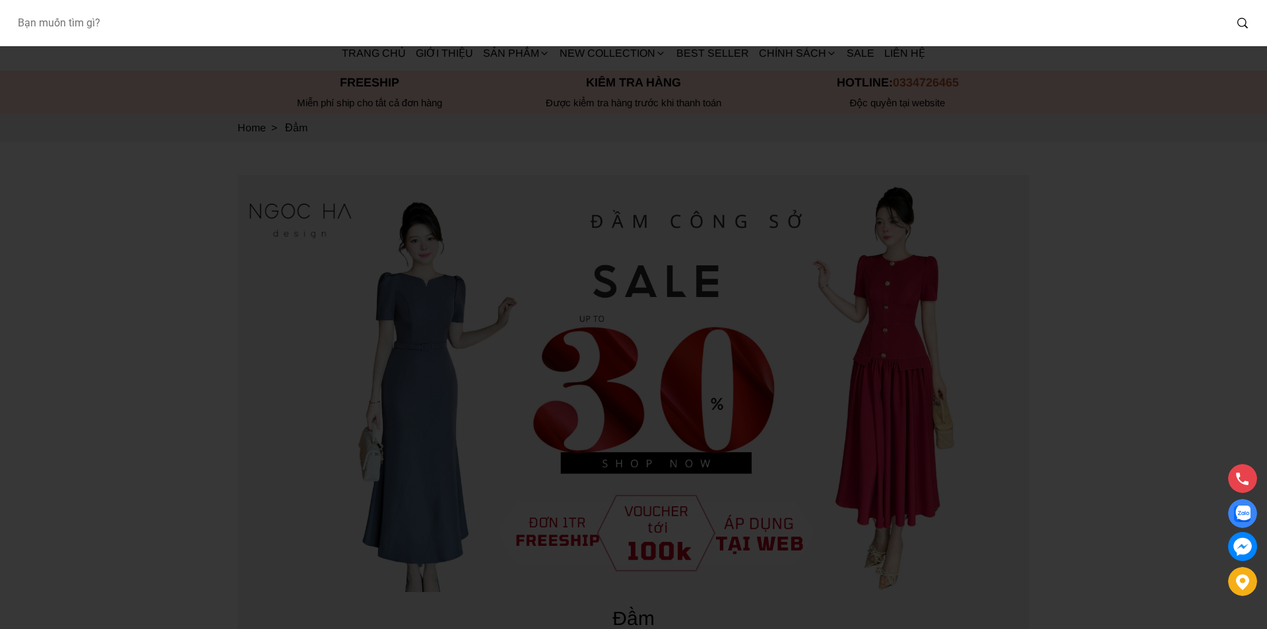
click at [145, 26] on input "Input search Bạn muốn tìm gì?" at bounding box center [616, 23] width 1218 height 30
type input "A956"
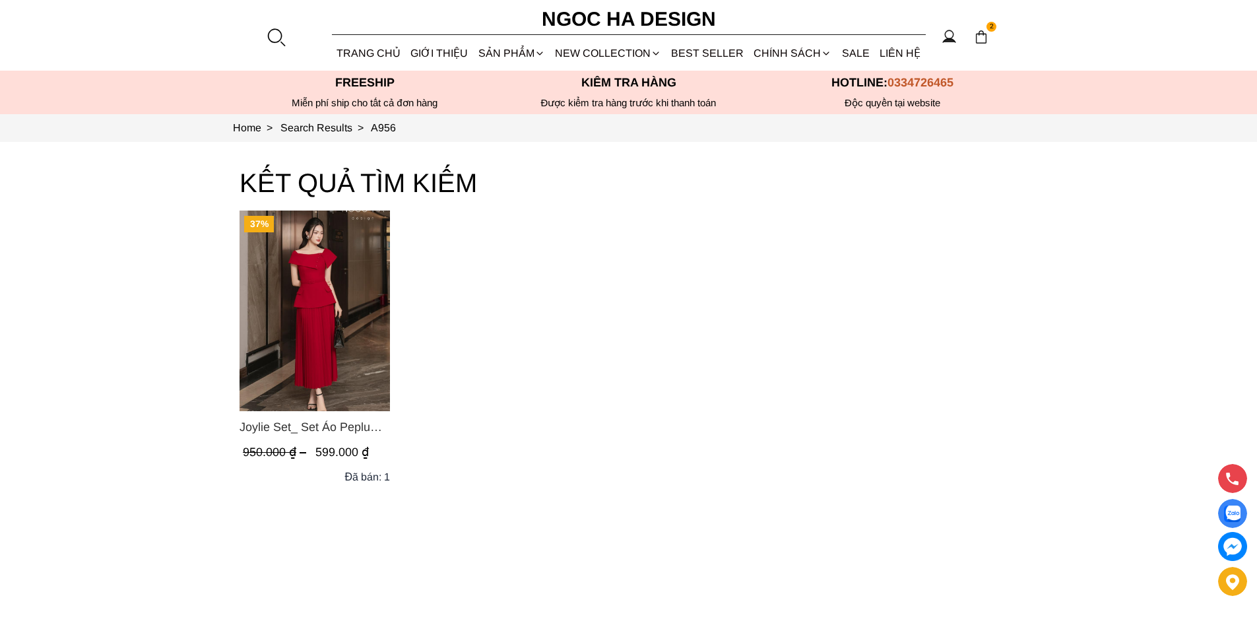
click at [329, 310] on img "Product image - Joylie Set_ Set Áo Peplum Vai Lệch, Chân Váy Dập Ly Màu Đỏ A956…" at bounding box center [314, 310] width 150 height 201
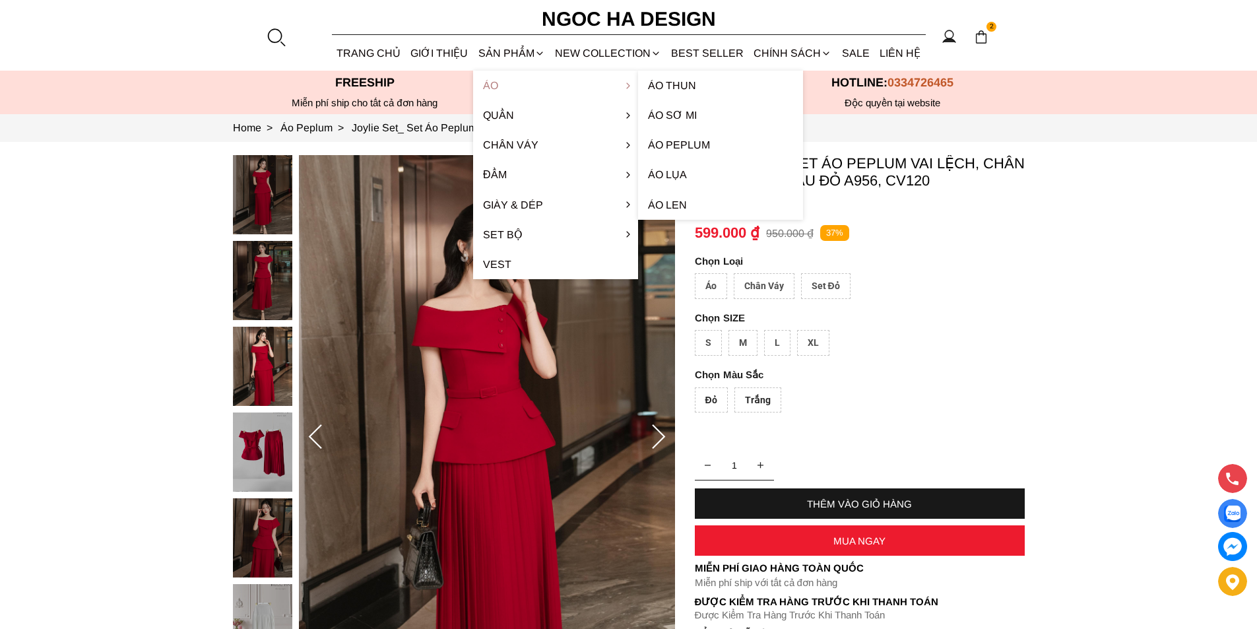
click at [510, 87] on link "Áo" at bounding box center [555, 86] width 165 height 30
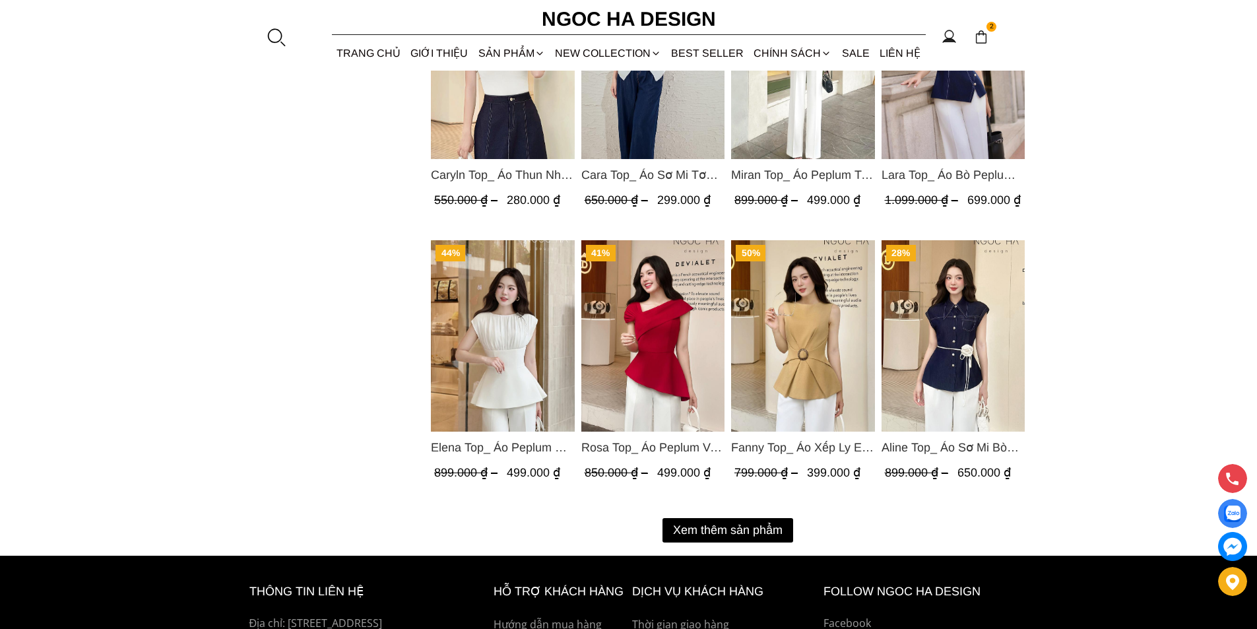
scroll to position [1649, 0]
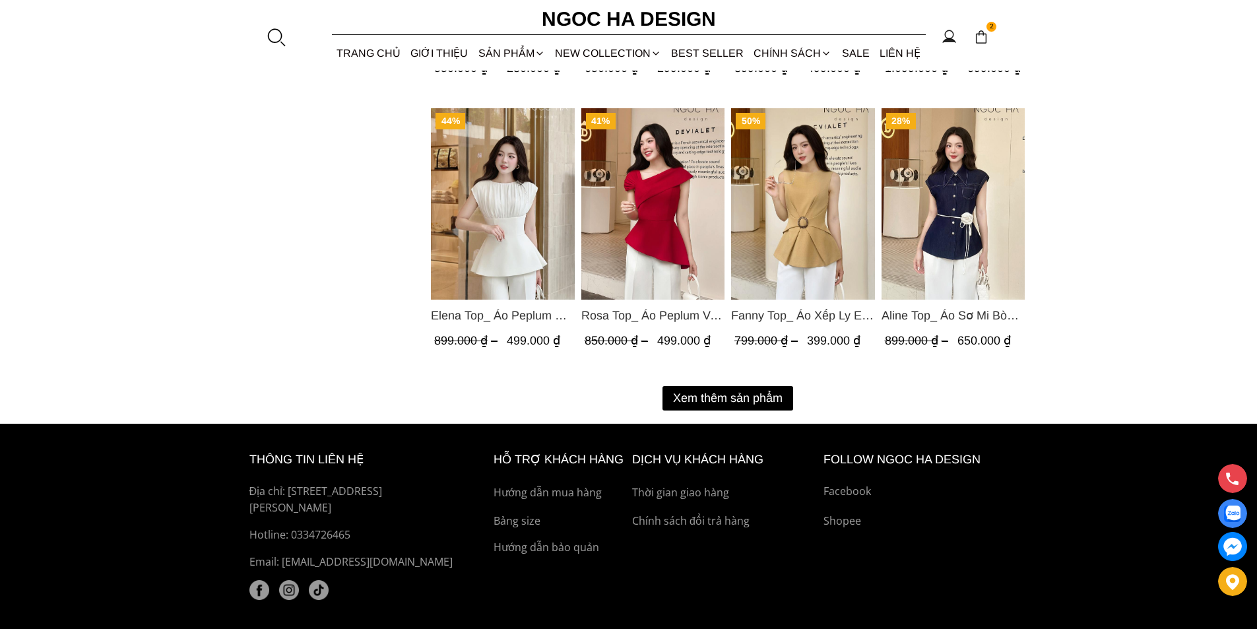
click at [742, 406] on button "Xem thêm sản phẩm" at bounding box center [727, 398] width 131 height 24
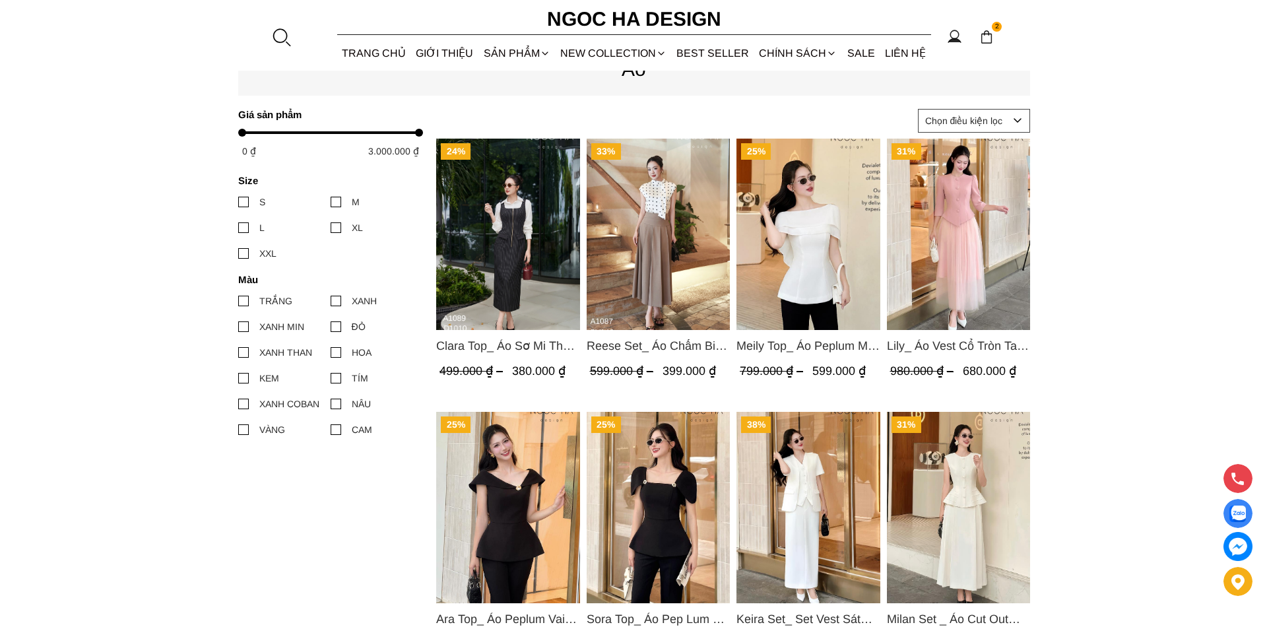
scroll to position [462, 0]
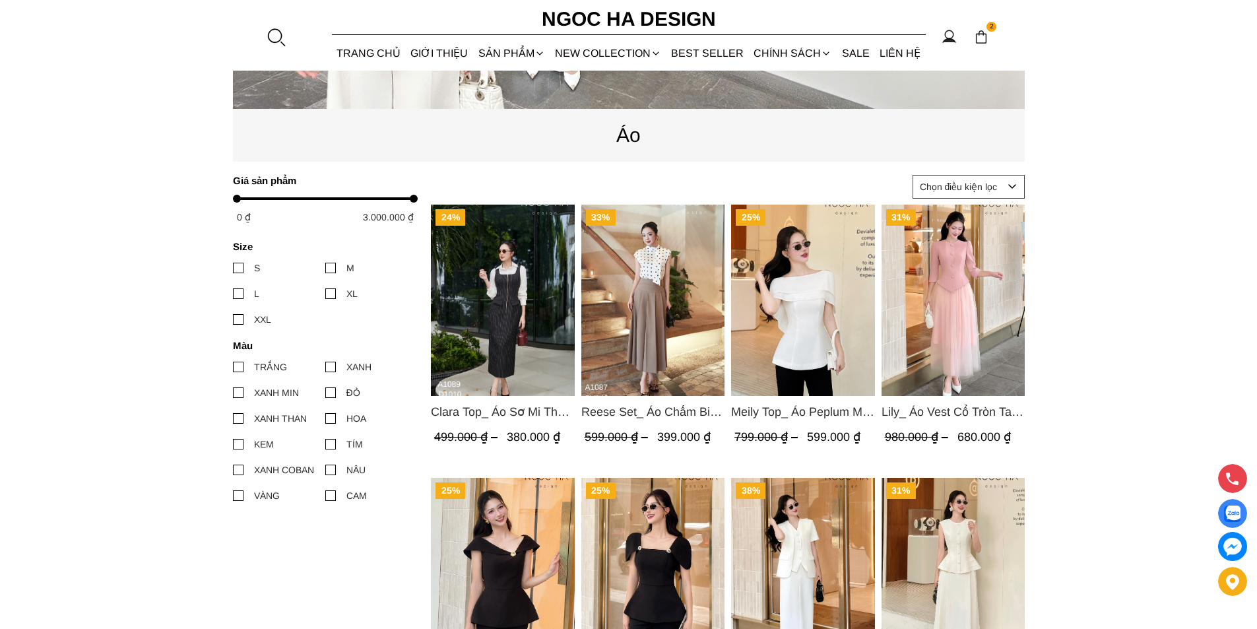
click at [275, 34] on div at bounding box center [276, 37] width 20 height 20
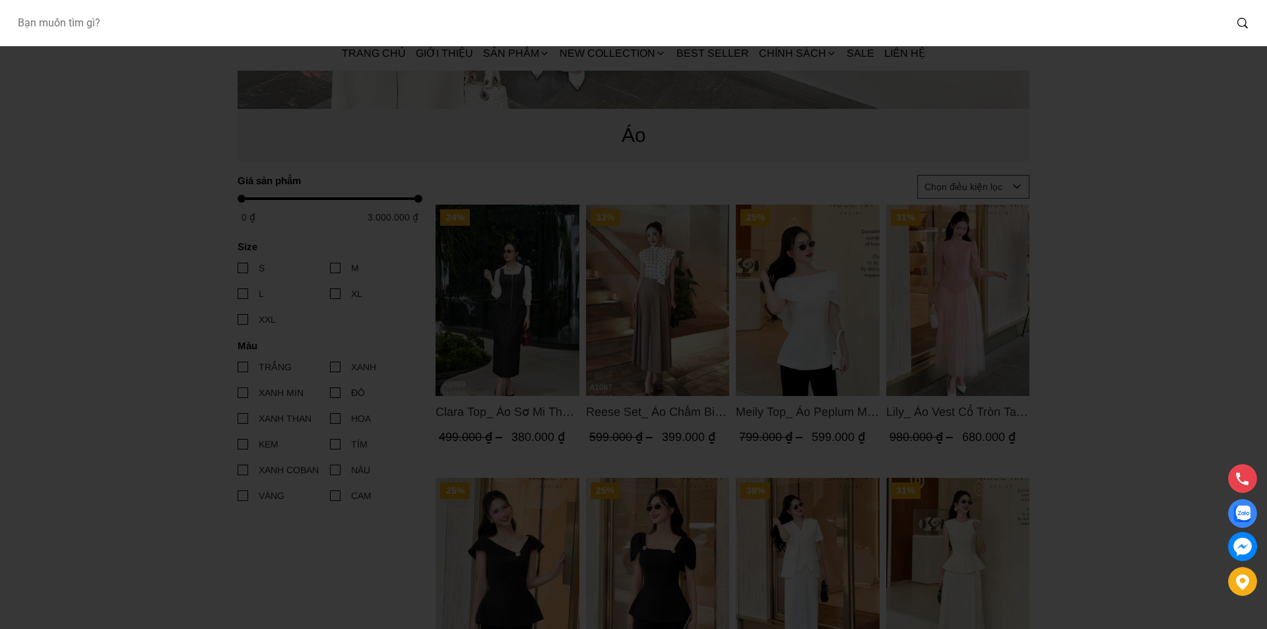
click at [139, 25] on input "Input search Bạn muốn tìm gì?" at bounding box center [616, 23] width 1218 height 30
paste input "A954"
type input "A954"
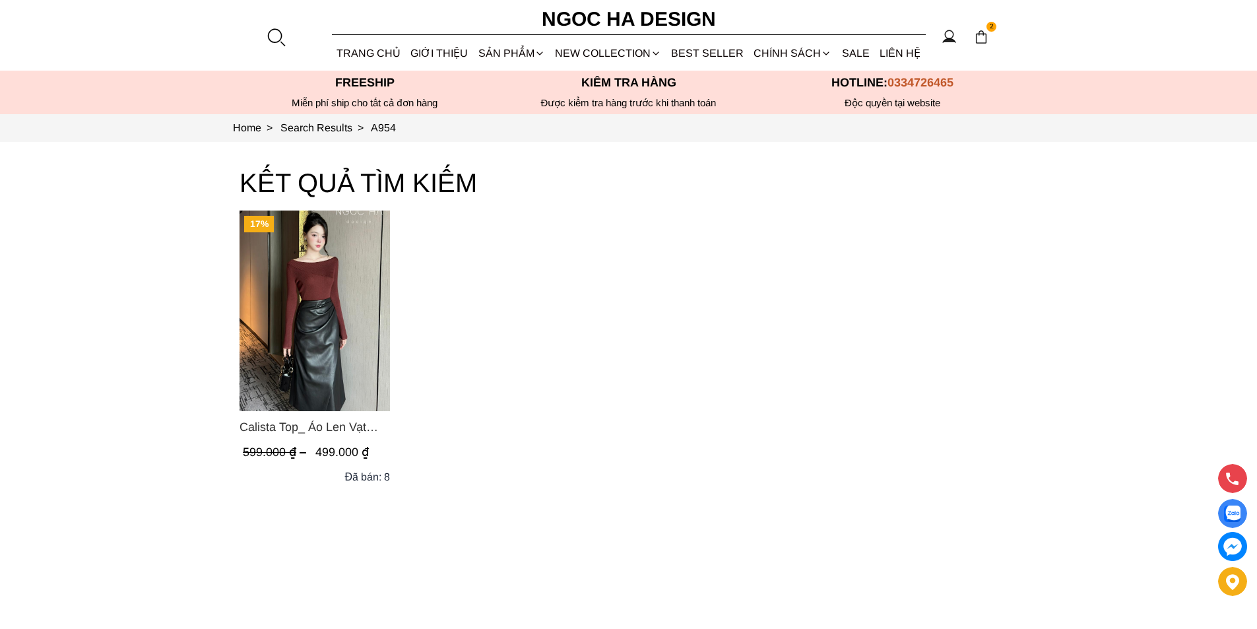
click at [355, 281] on img "Product image - Calista Top_ Áo Len Vạt Chéo Vai Tay Dài A954" at bounding box center [314, 310] width 150 height 201
click at [278, 35] on div at bounding box center [276, 37] width 20 height 20
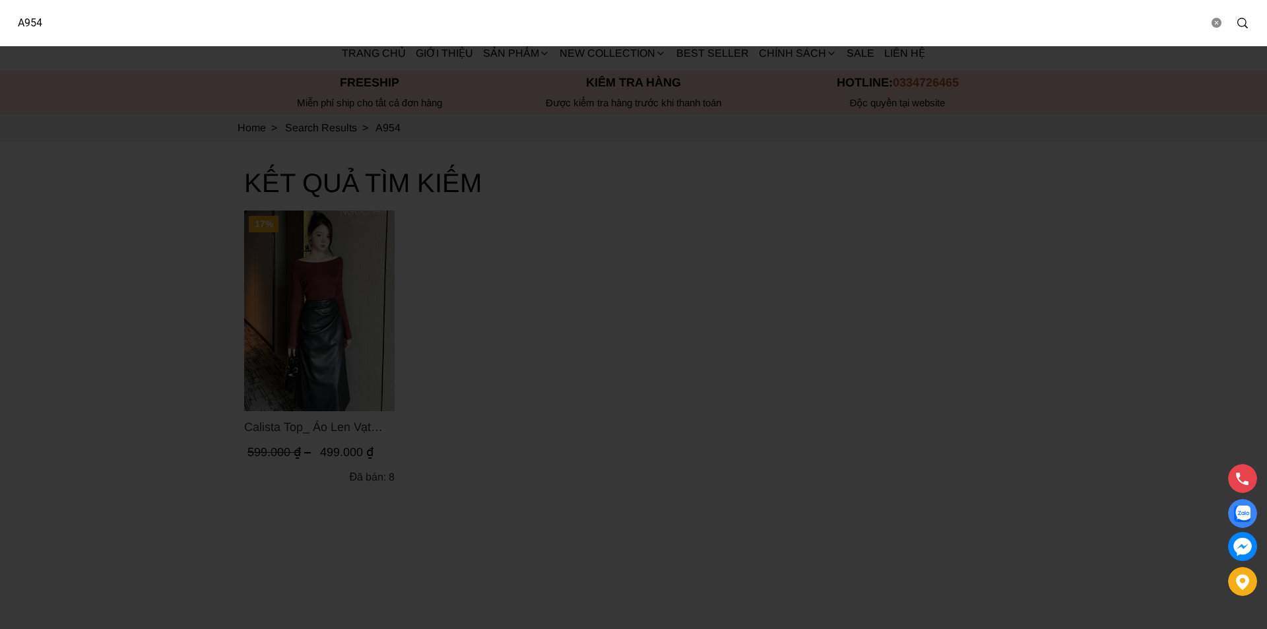
click at [185, 28] on input "A954" at bounding box center [607, 23] width 1201 height 30
click at [184, 28] on input "A954" at bounding box center [607, 23] width 1201 height 30
paste input "HC10"
type input "HC10"
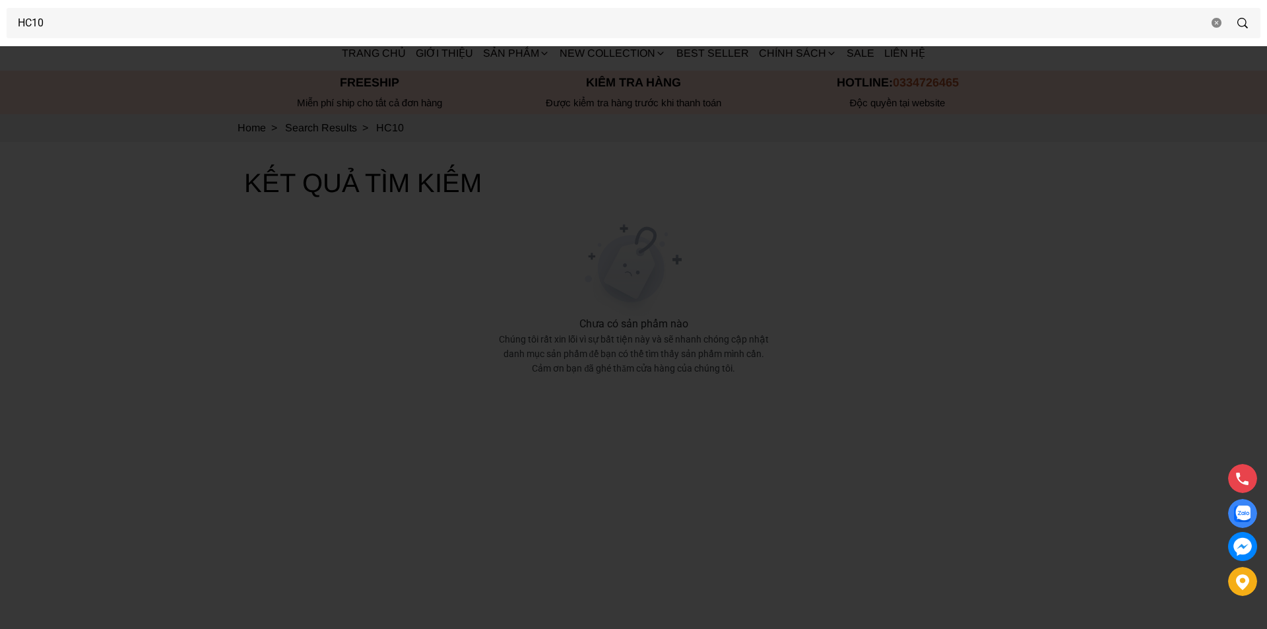
click at [167, 257] on div at bounding box center [633, 314] width 1267 height 629
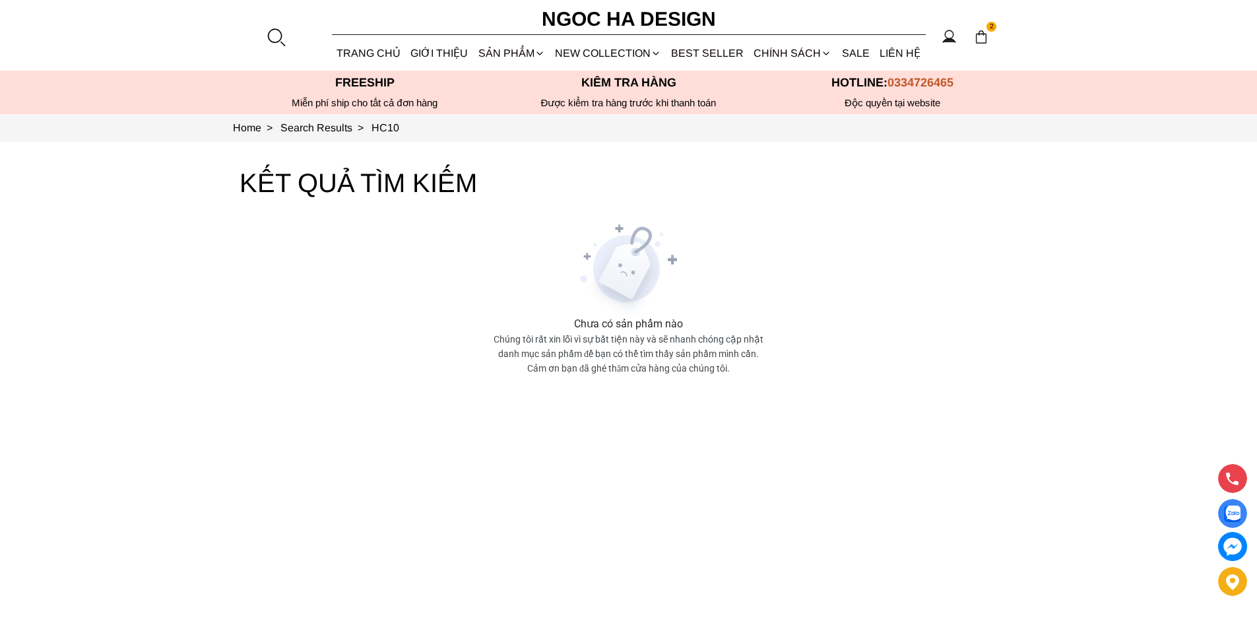
click at [280, 33] on div at bounding box center [276, 37] width 20 height 20
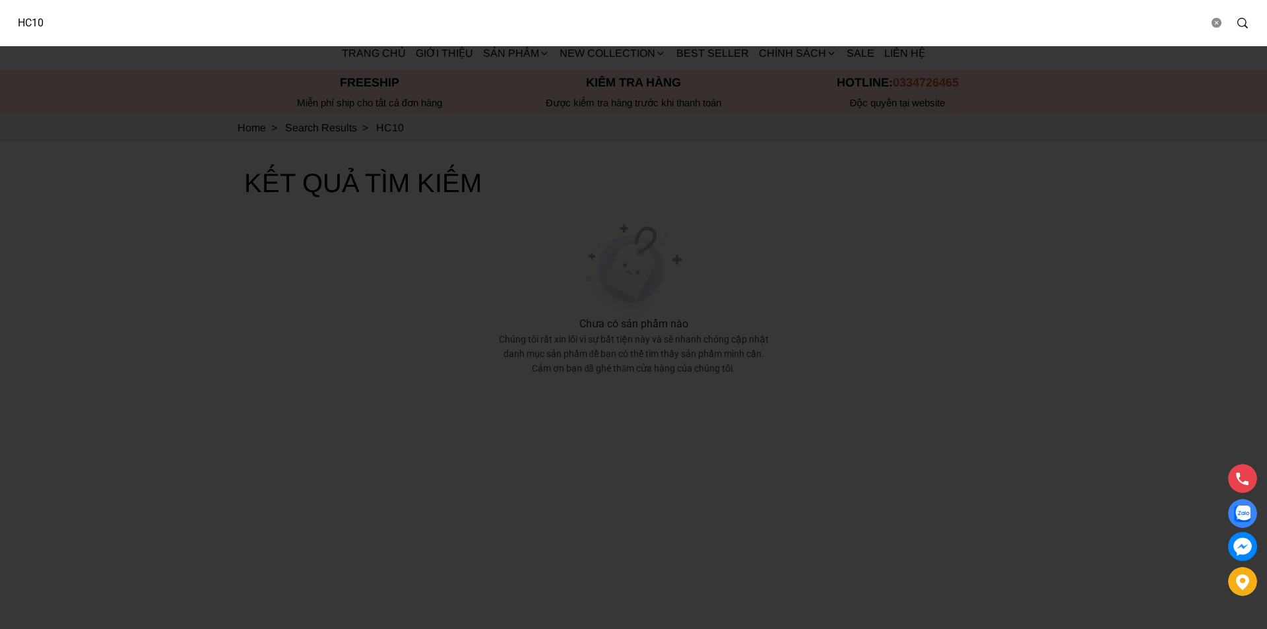
click at [107, 25] on input "HC10" at bounding box center [607, 23] width 1201 height 30
type input "Veron top"
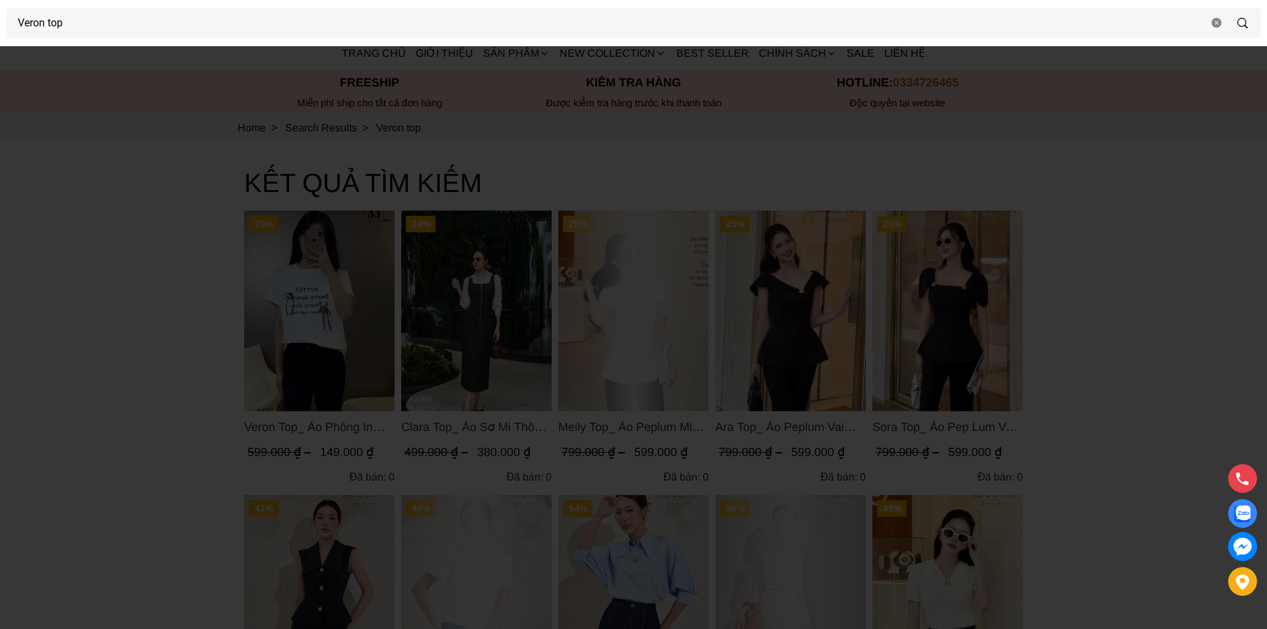
click at [139, 270] on div at bounding box center [633, 314] width 1267 height 629
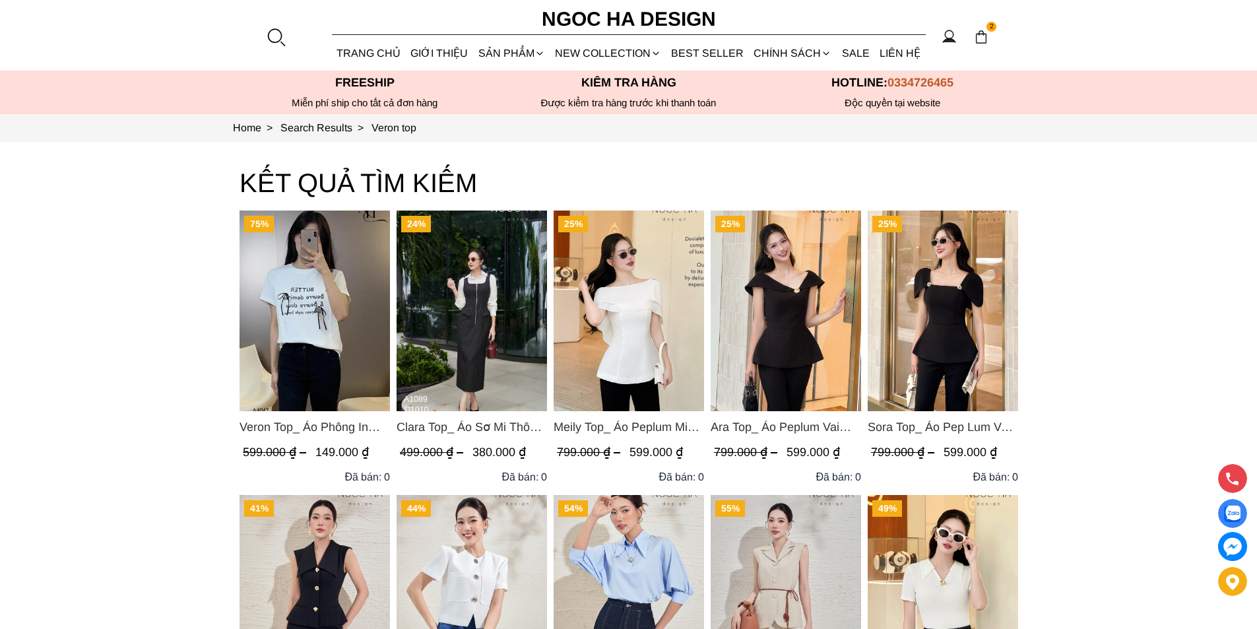
click at [284, 288] on img "Product image - Veron Top_ Áo Phông In Chữ Đính Nơ A1017" at bounding box center [314, 310] width 150 height 201
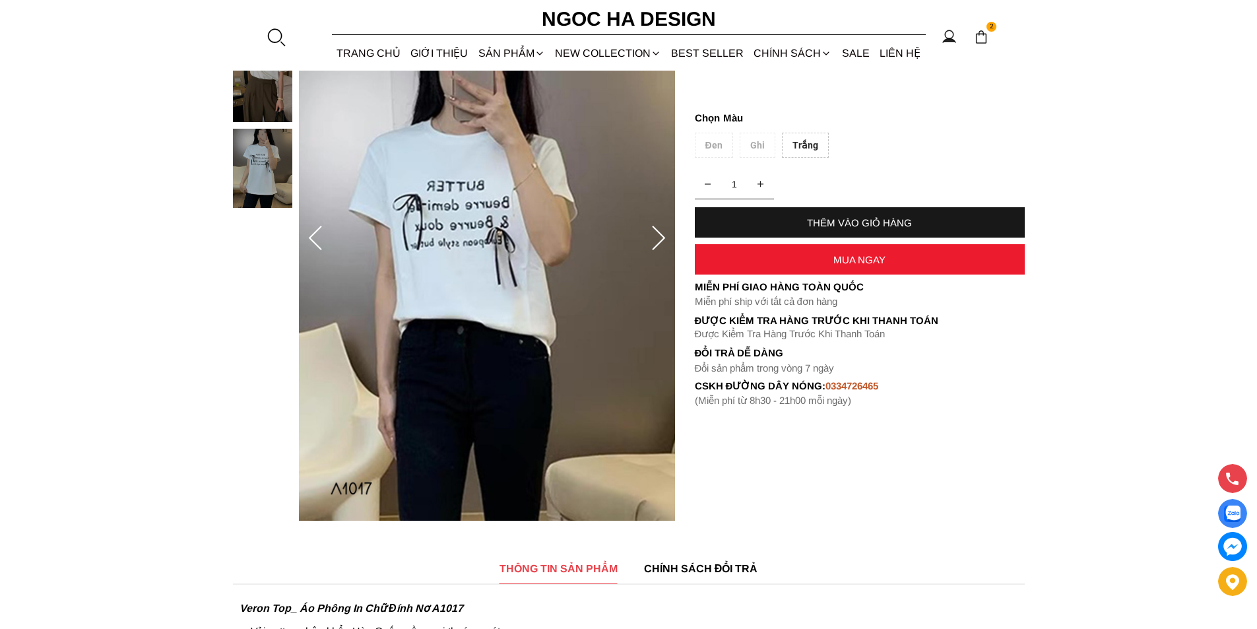
scroll to position [66, 0]
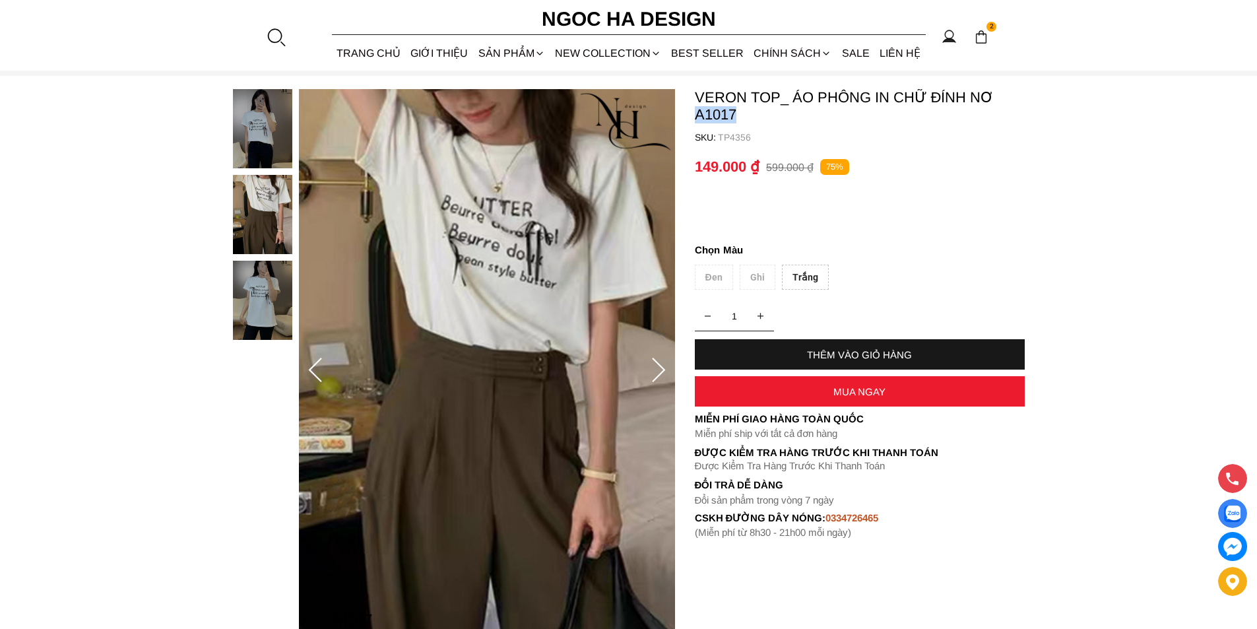
copy p "A1017"
drag, startPoint x: 743, startPoint y: 113, endPoint x: 697, endPoint y: 117, distance: 46.4
click at [697, 117] on p "Veron Top_ Áo Phông In Chữ Đính Nơ A1017" at bounding box center [860, 106] width 330 height 34
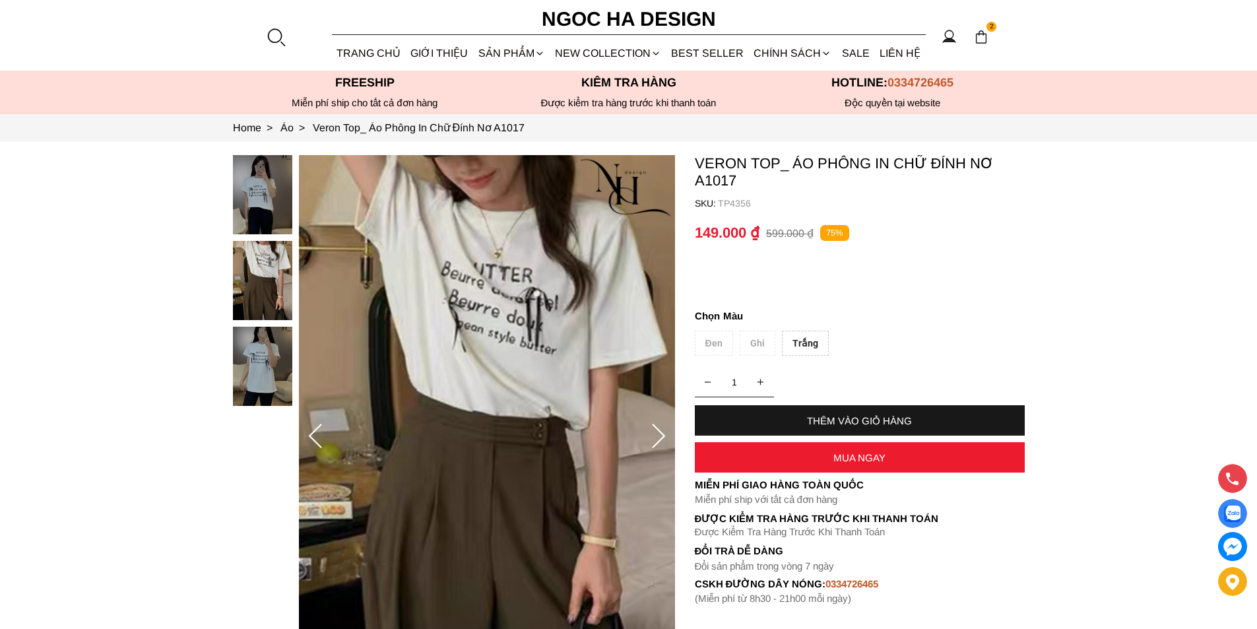
click at [1104, 241] on section "Veron Top_ Áo Phông In Chữ Đính Nơ A1017 SKU: TP4356 1 THÊM VÀO GIỎ HÀNG Miễn p…" at bounding box center [628, 437] width 1257 height 590
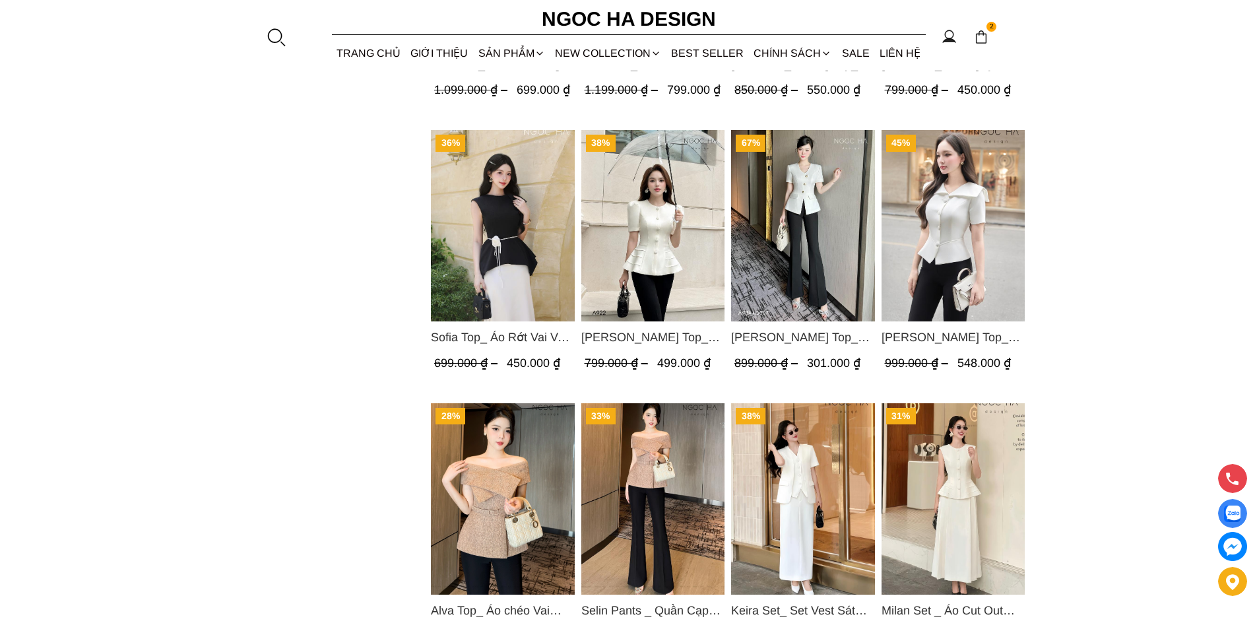
scroll to position [1731, 0]
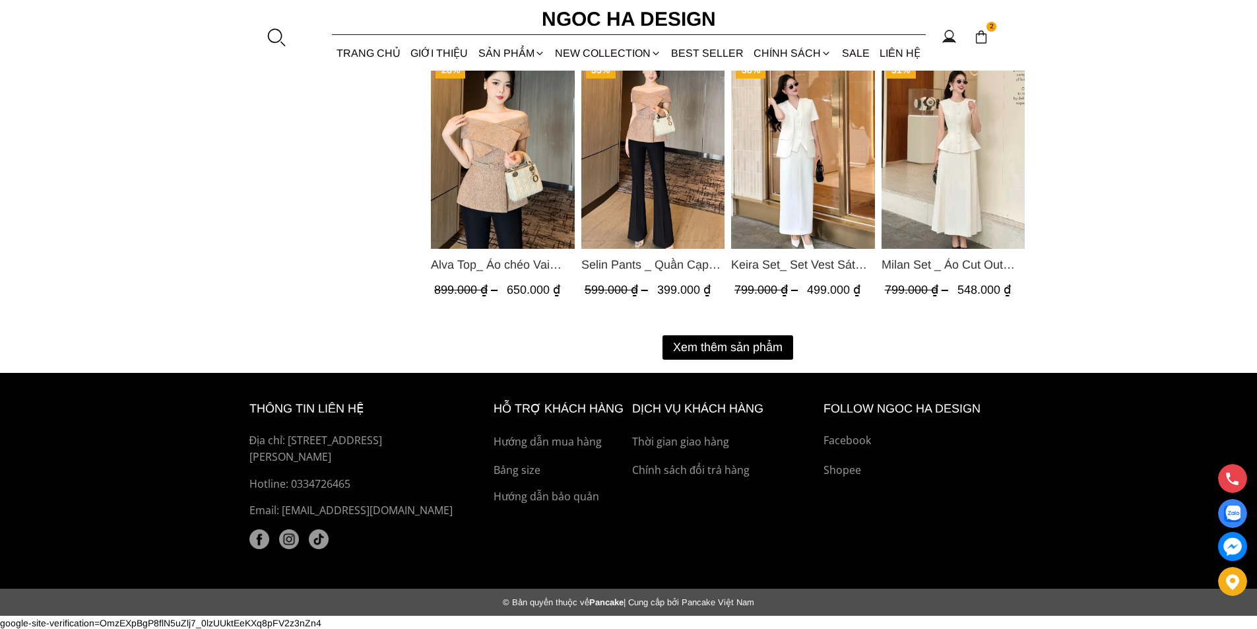
click at [719, 340] on button "Xem thêm sản phẩm" at bounding box center [727, 347] width 131 height 24
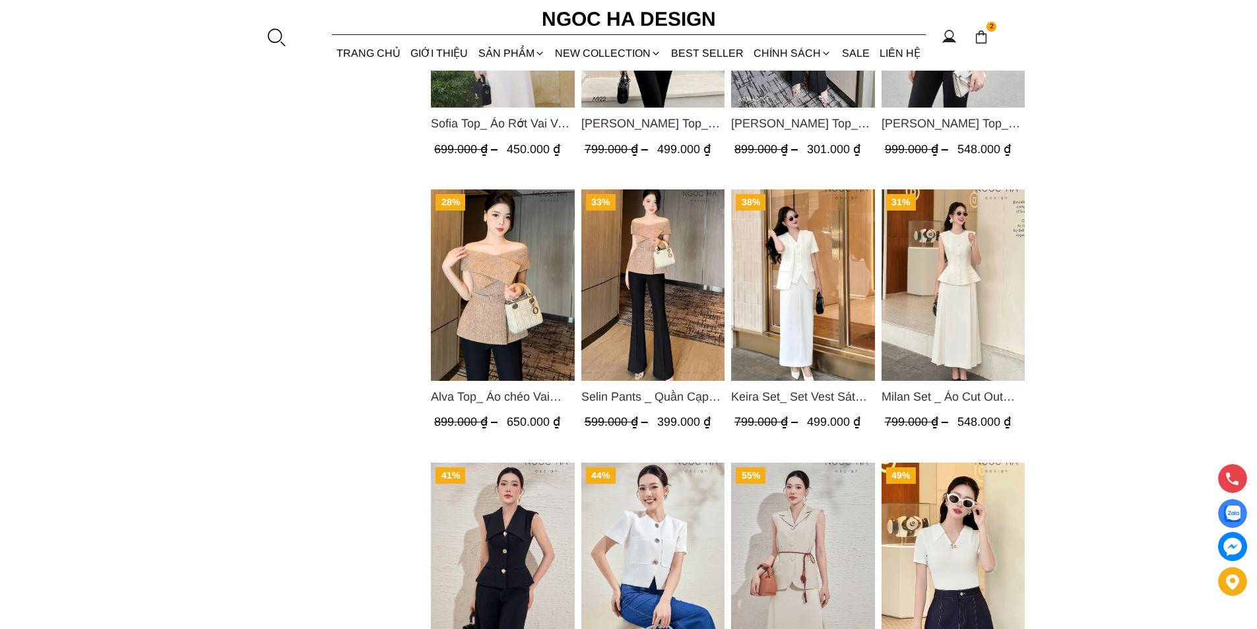
scroll to position [1533, 0]
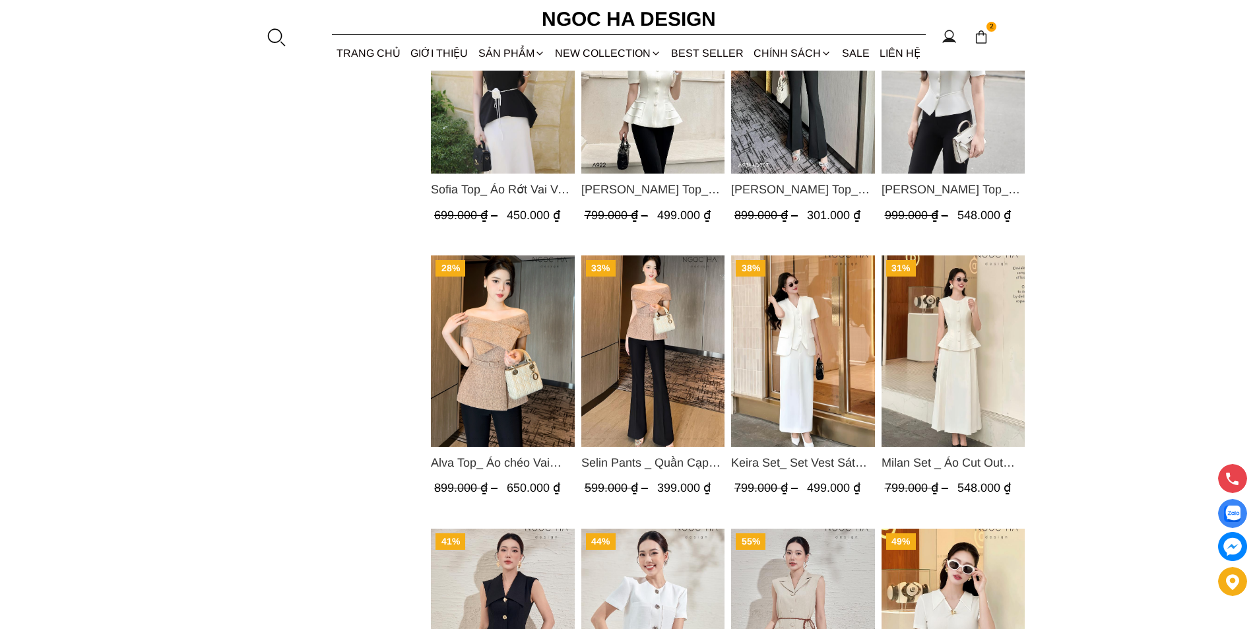
click at [789, 343] on img "Product image - Keira Set_ Set Vest Sát Nách Kết Hợp Chân Váy Bút Chì Mix Áo Kh…" at bounding box center [803, 350] width 144 height 191
click at [850, 55] on link "SALE" at bounding box center [856, 53] width 38 height 35
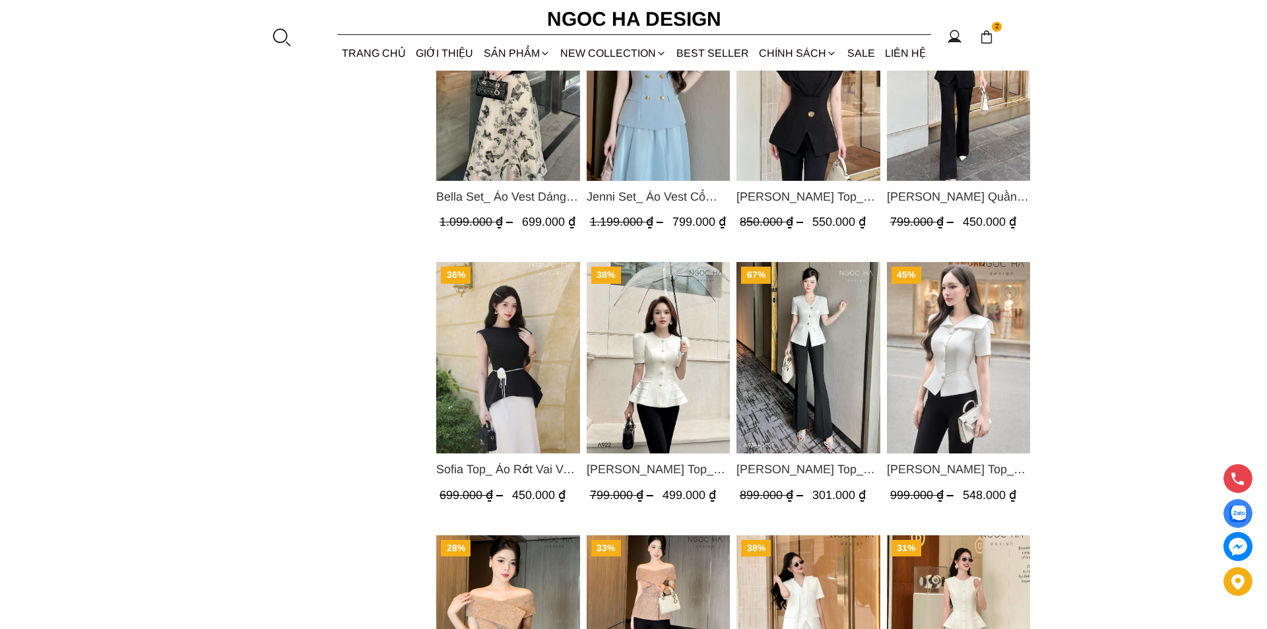
scroll to position [1583, 0]
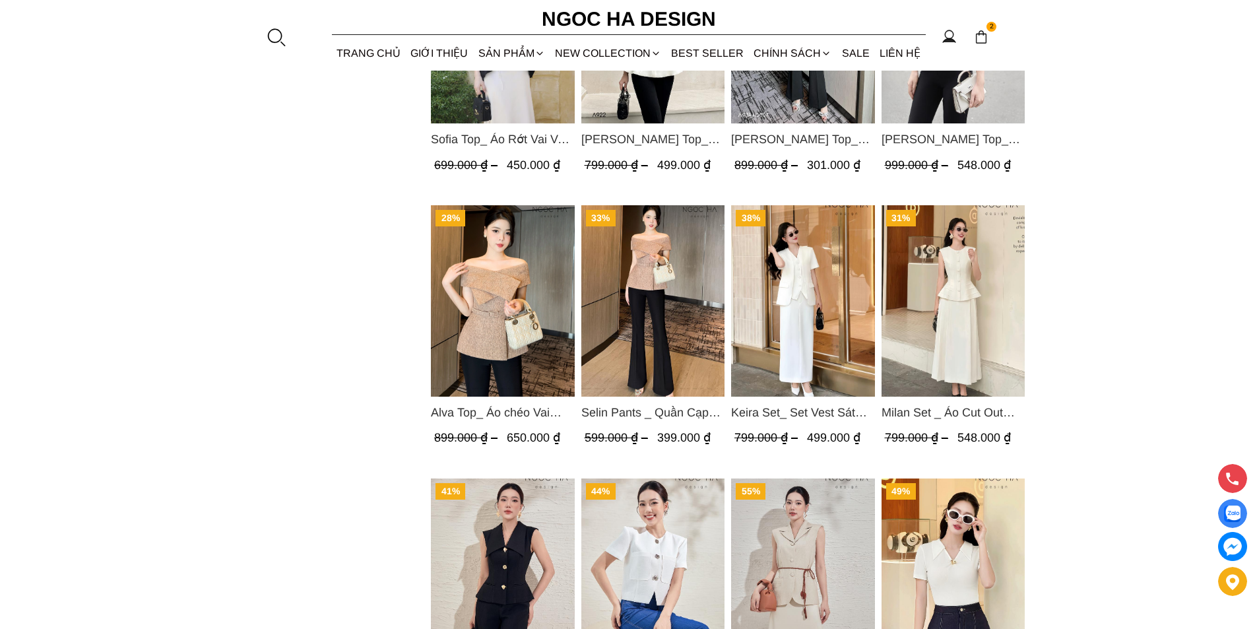
click at [270, 34] on div at bounding box center [276, 37] width 20 height 20
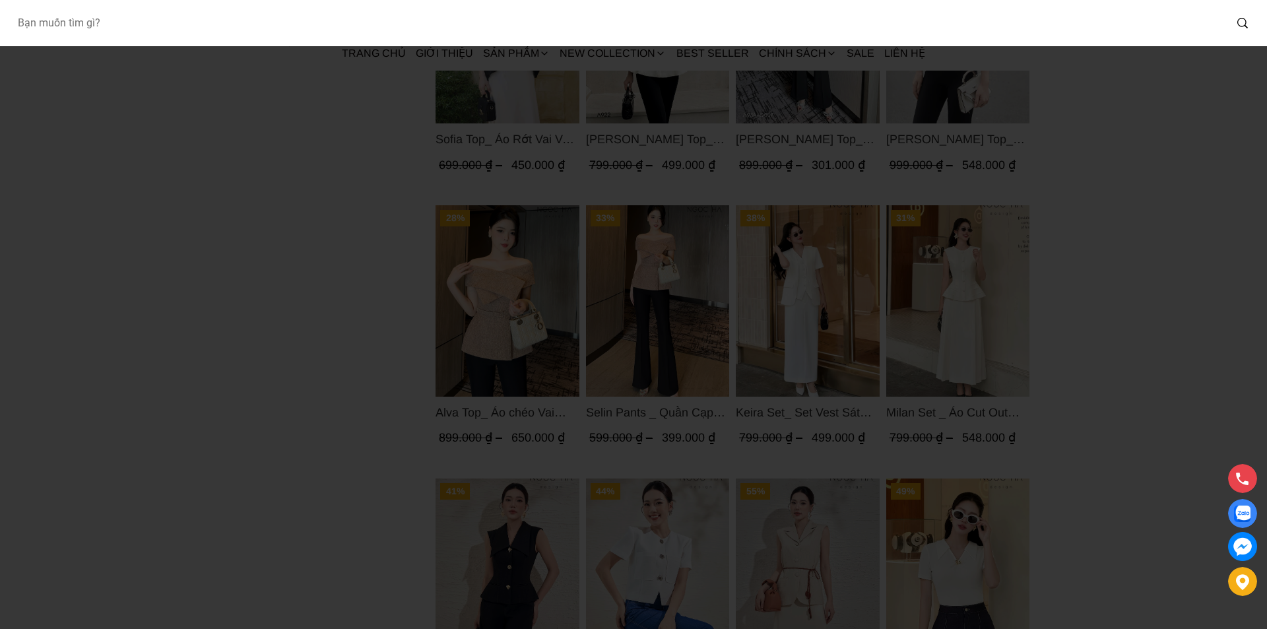
click at [106, 28] on input "Input search Bạn muốn tìm gì?" at bounding box center [616, 23] width 1218 height 30
type input "A003"
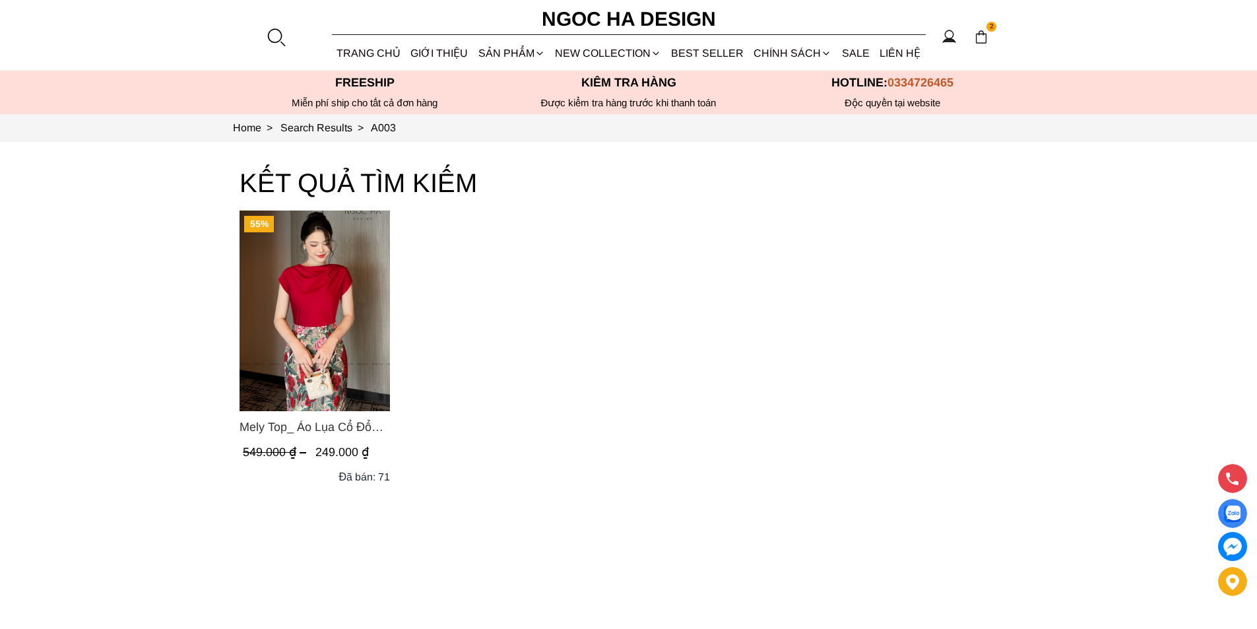
click at [351, 269] on img "Product image - Mely Top_ Áo Lụa Cổ Đổ Rớt Vai A003" at bounding box center [314, 310] width 150 height 201
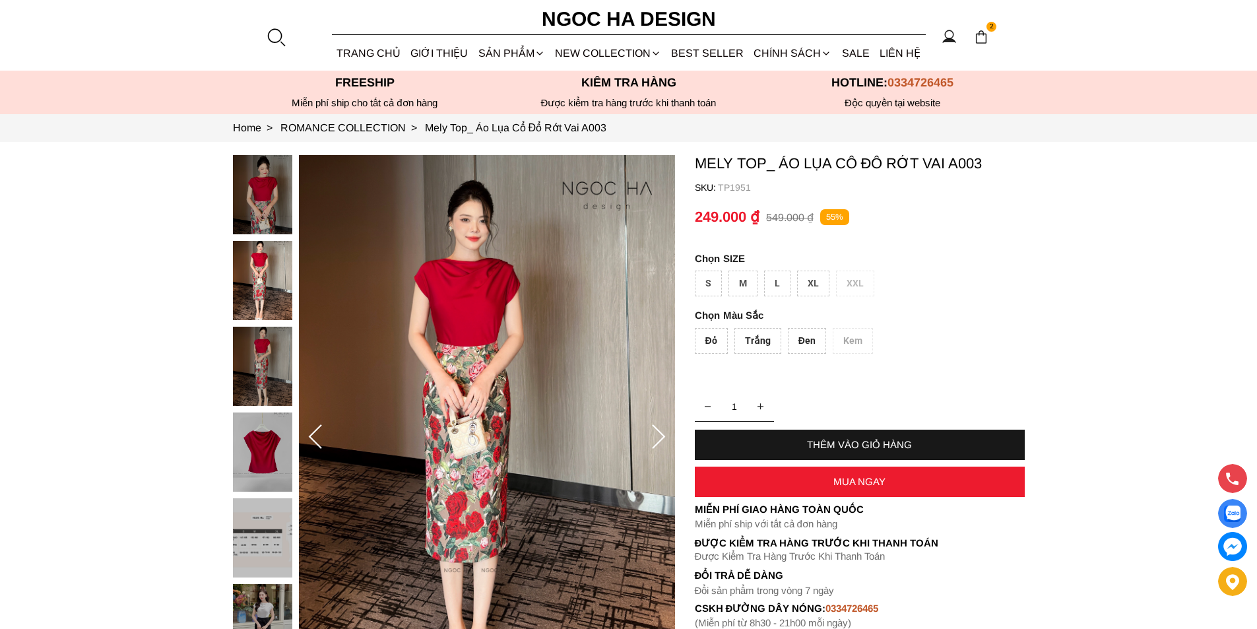
click at [816, 284] on div "XL" at bounding box center [813, 284] width 32 height 26
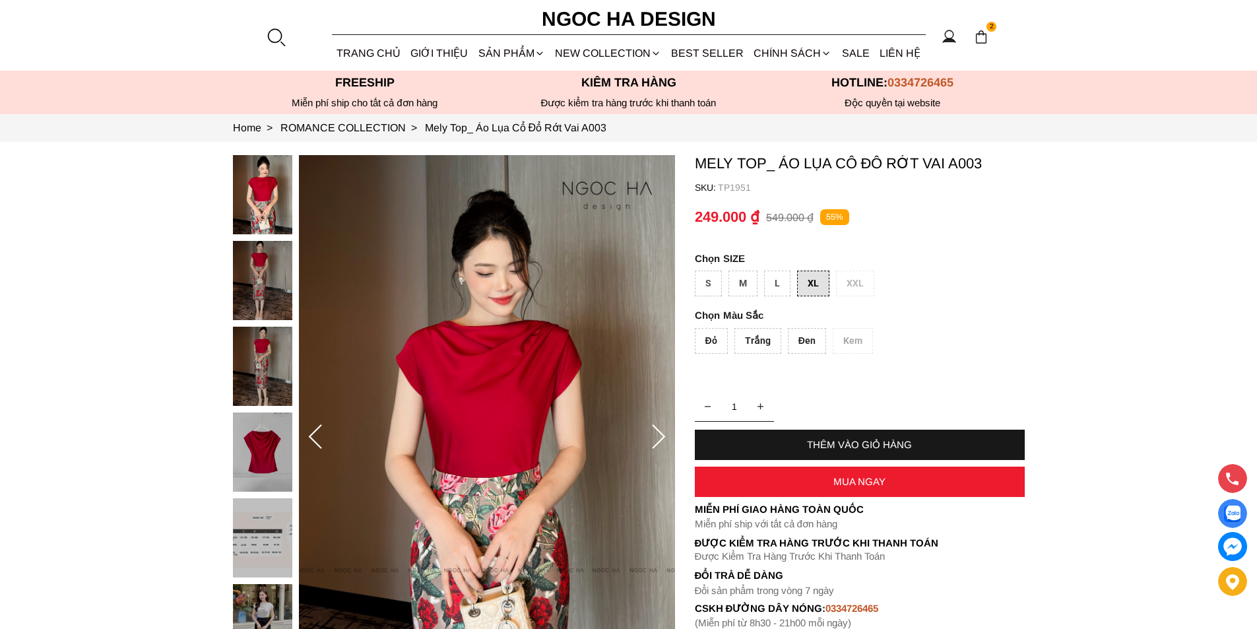
click at [805, 334] on div "Đen" at bounding box center [807, 341] width 38 height 26
click at [748, 344] on div "Trắng" at bounding box center [757, 341] width 47 height 26
click at [712, 345] on div "Đỏ" at bounding box center [711, 341] width 33 height 26
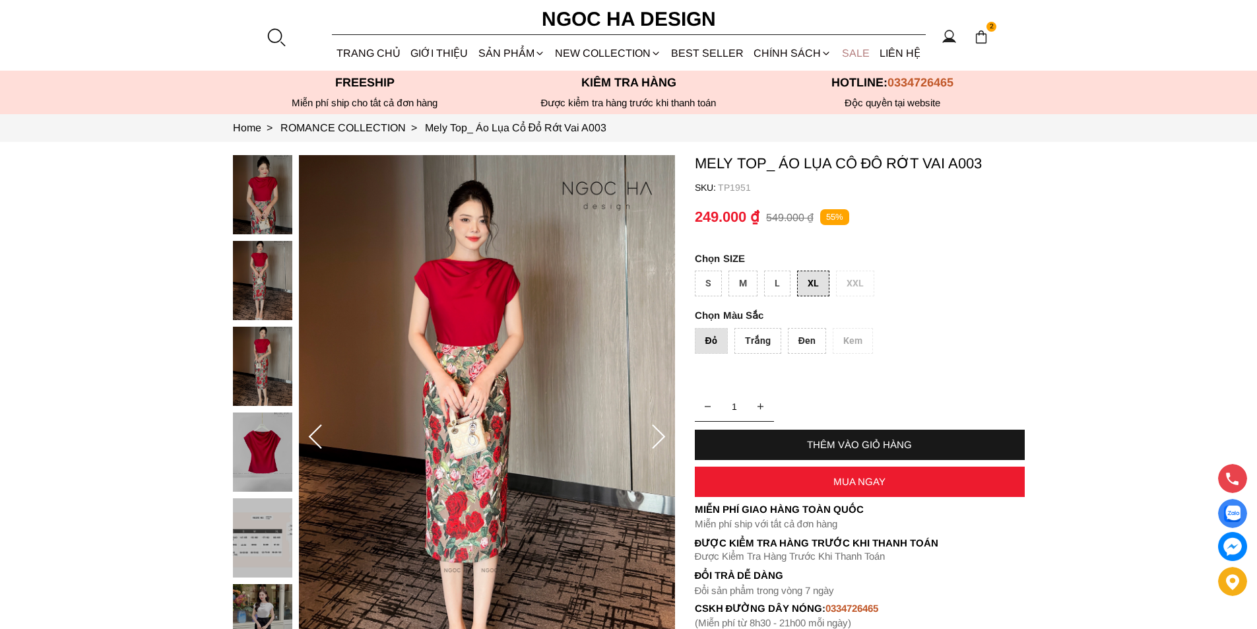
click at [852, 48] on link "SALE" at bounding box center [856, 53] width 38 height 35
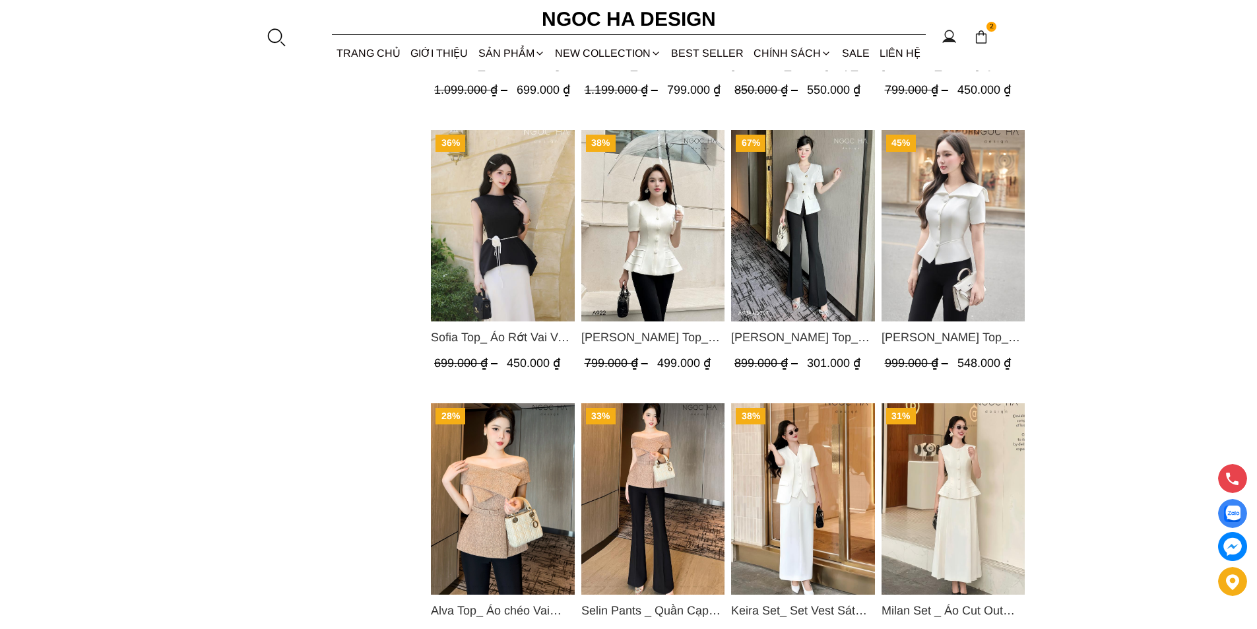
scroll to position [1517, 0]
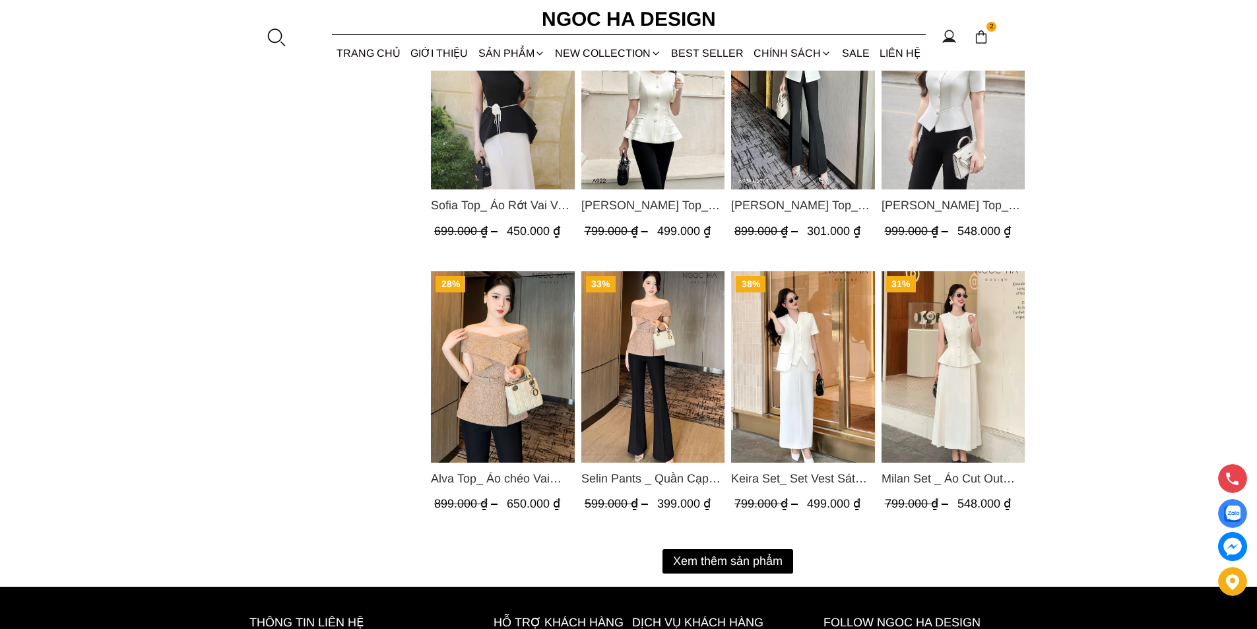
click at [722, 558] on button "Xem thêm sản phẩm" at bounding box center [727, 561] width 131 height 24
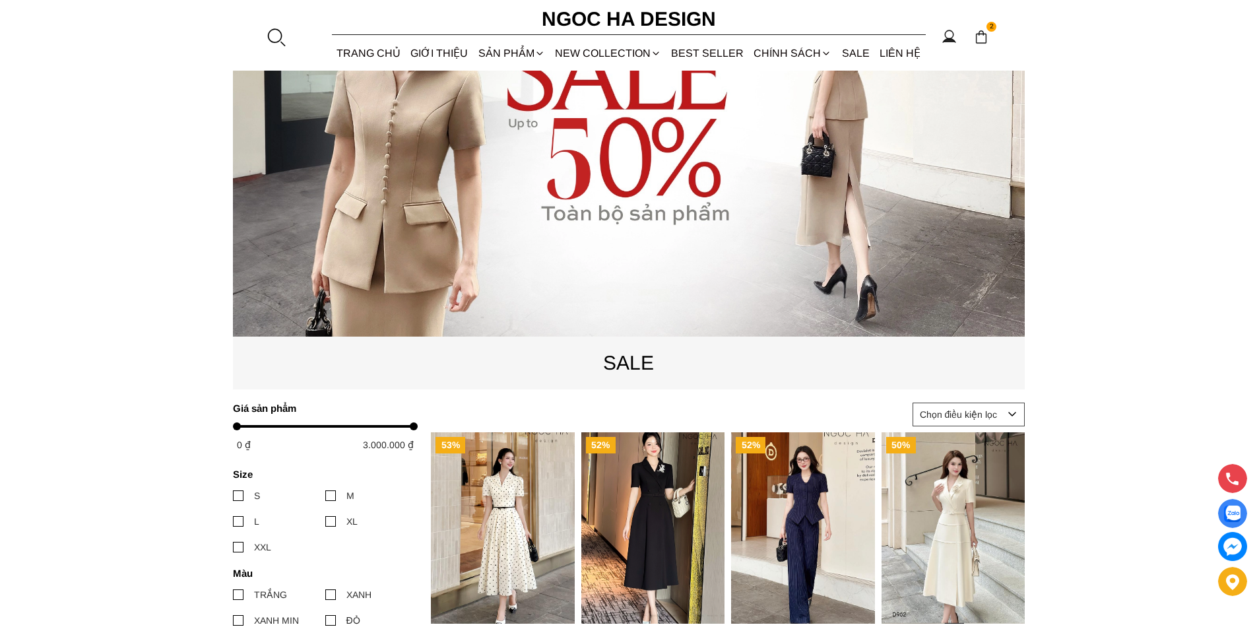
scroll to position [0, 0]
